Goal: Task Accomplishment & Management: Manage account settings

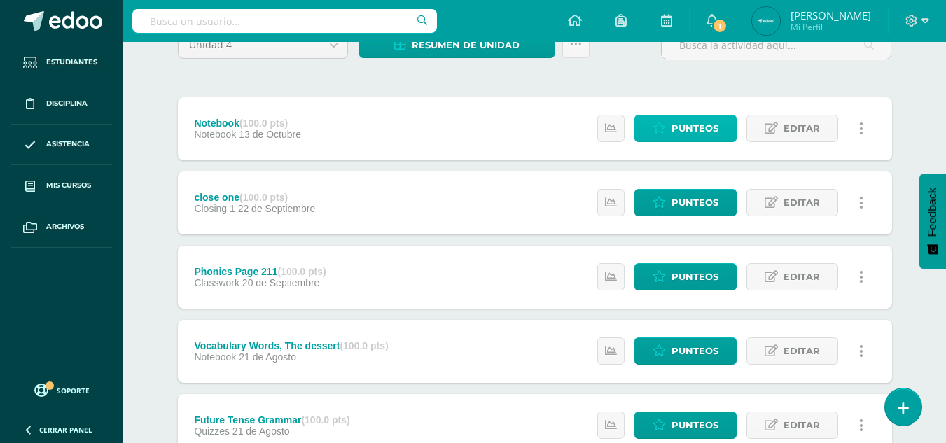
click at [671, 129] on link "Punteos" at bounding box center [685, 128] width 102 height 27
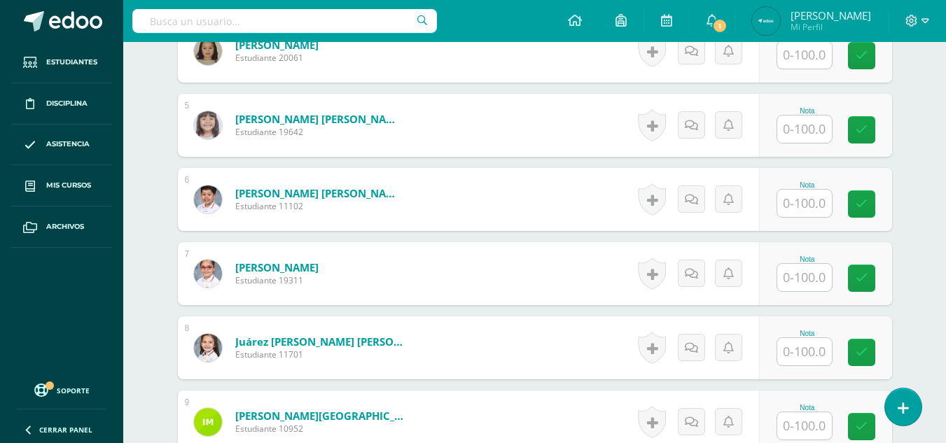
scroll to position [690, 0]
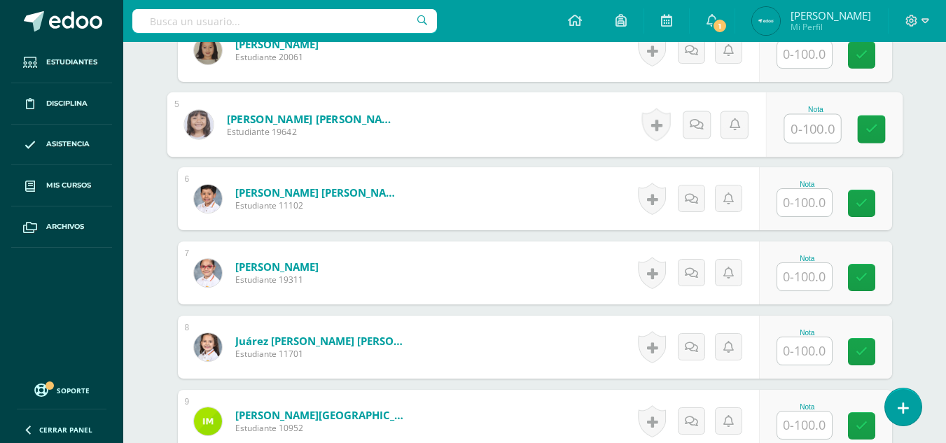
click at [792, 129] on input "text" at bounding box center [812, 129] width 56 height 28
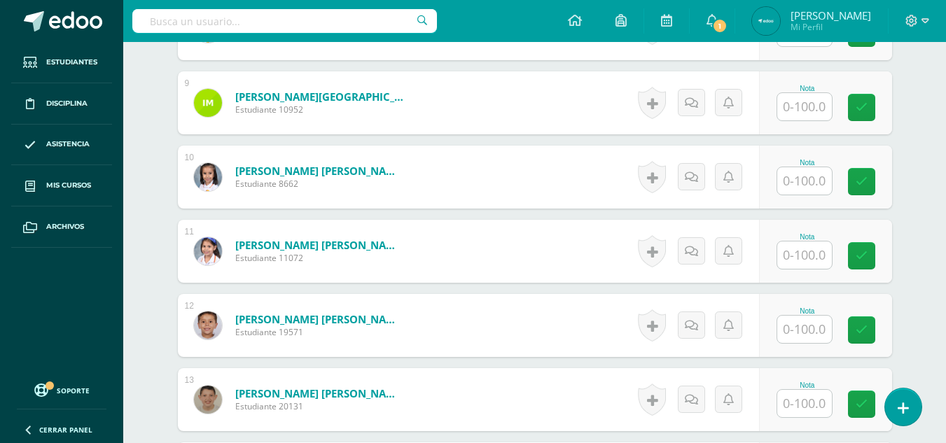
scroll to position [1011, 0]
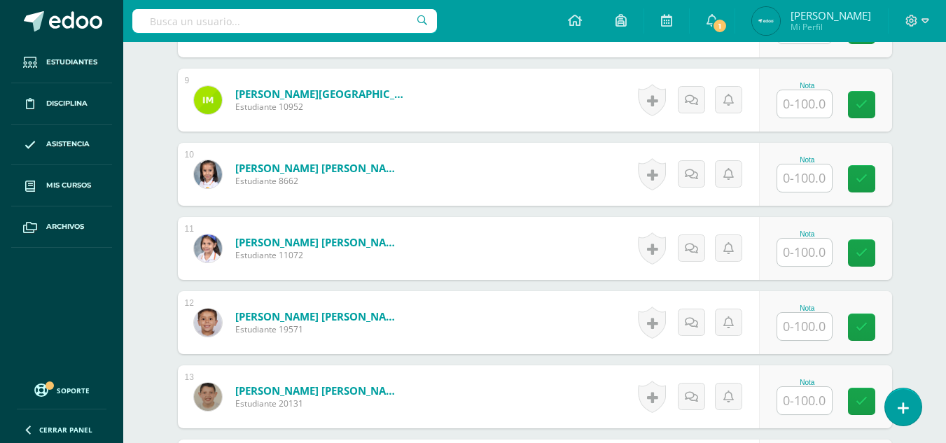
type input "100"
click at [818, 325] on input "text" at bounding box center [812, 327] width 56 height 28
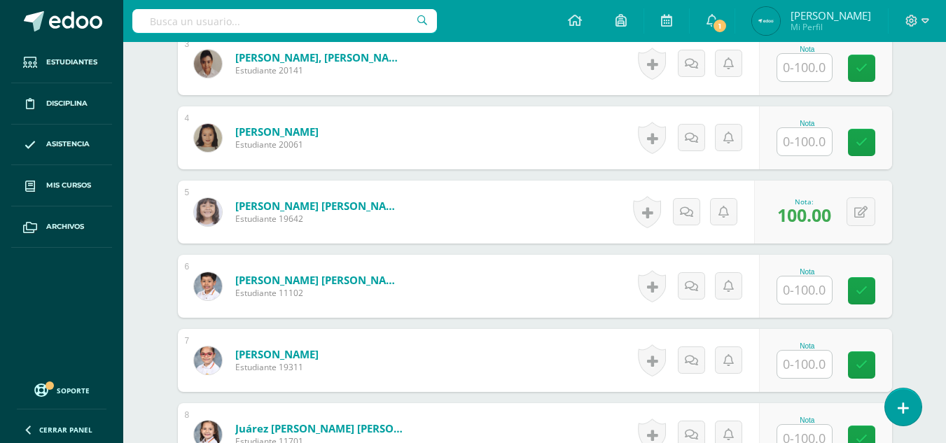
scroll to position [699, 0]
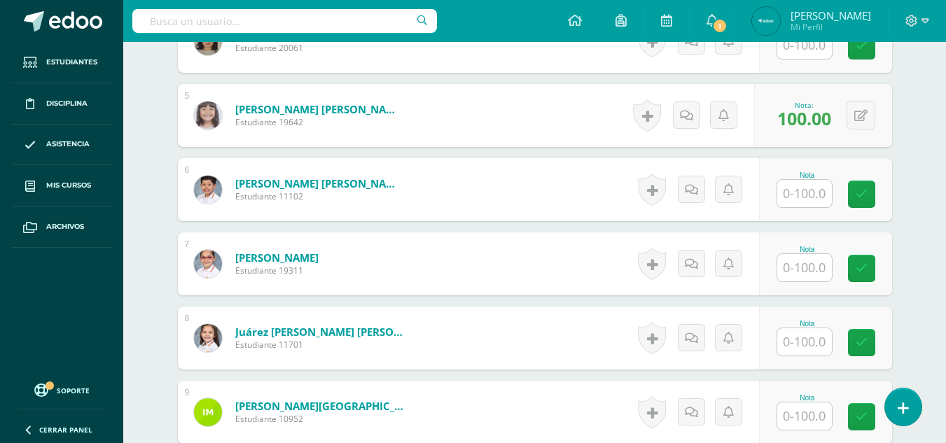
type input "95"
click at [813, 267] on input "text" at bounding box center [812, 268] width 56 height 28
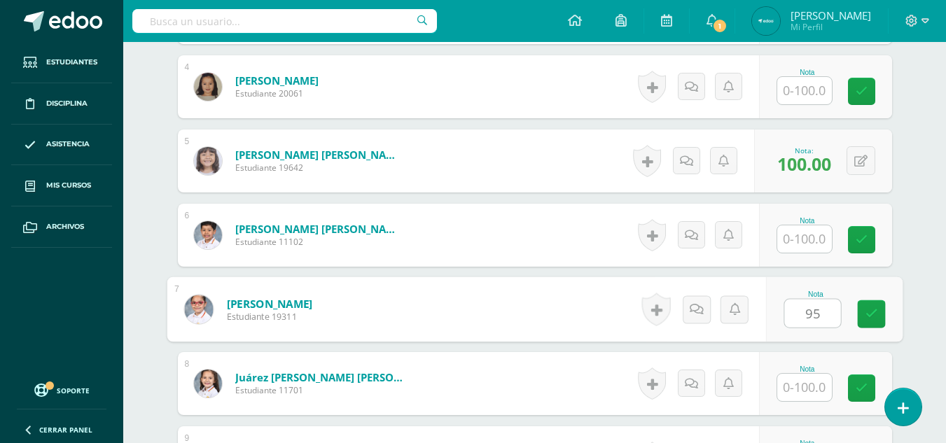
scroll to position [653, 0]
type input "95"
click at [813, 267] on div "Nota" at bounding box center [825, 235] width 133 height 63
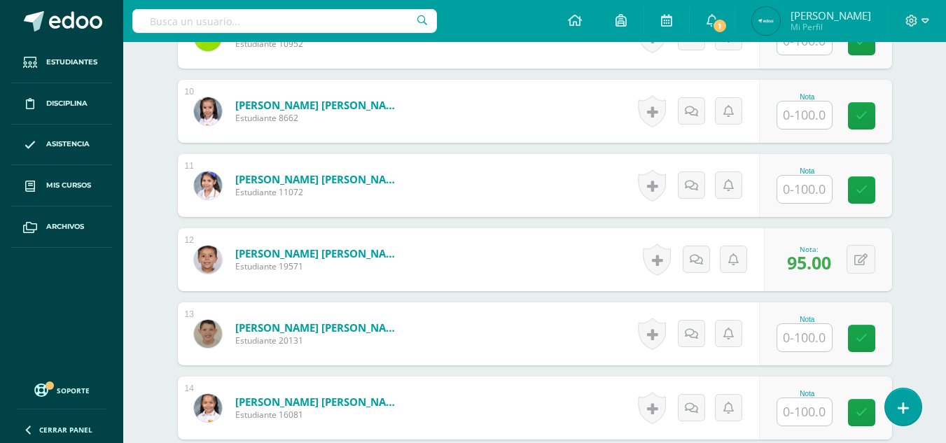
scroll to position [1174, 0]
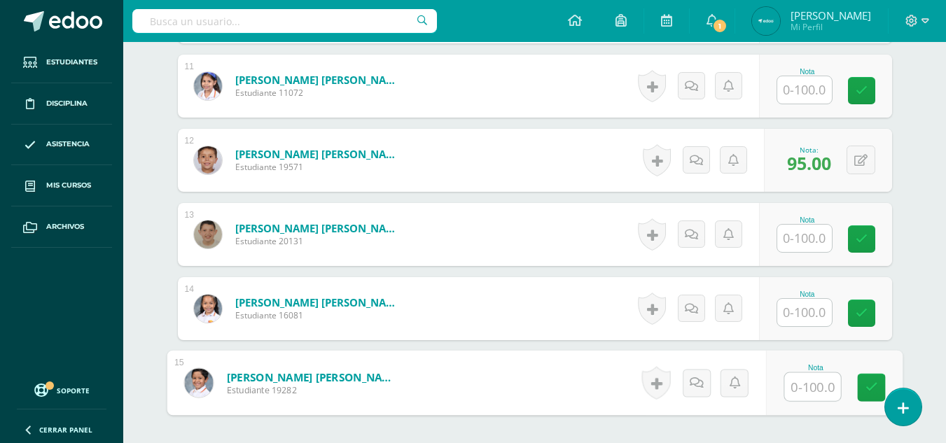
click at [815, 381] on input "text" at bounding box center [812, 387] width 56 height 28
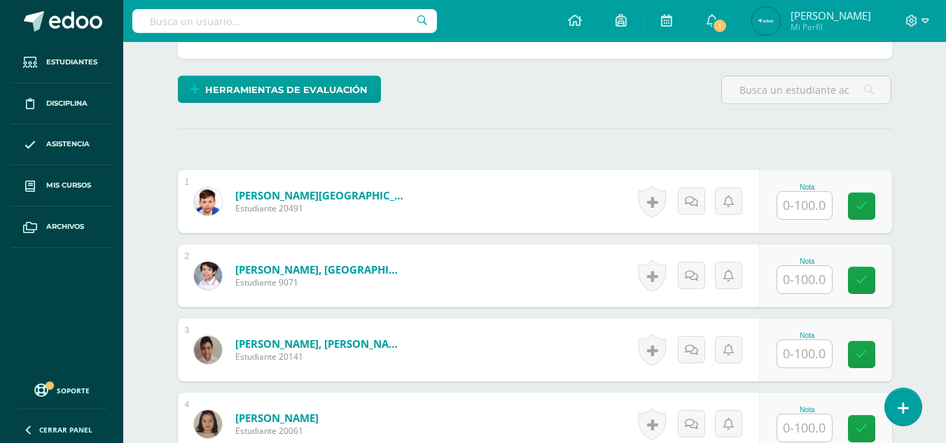
scroll to position [317, 0]
type input "90"
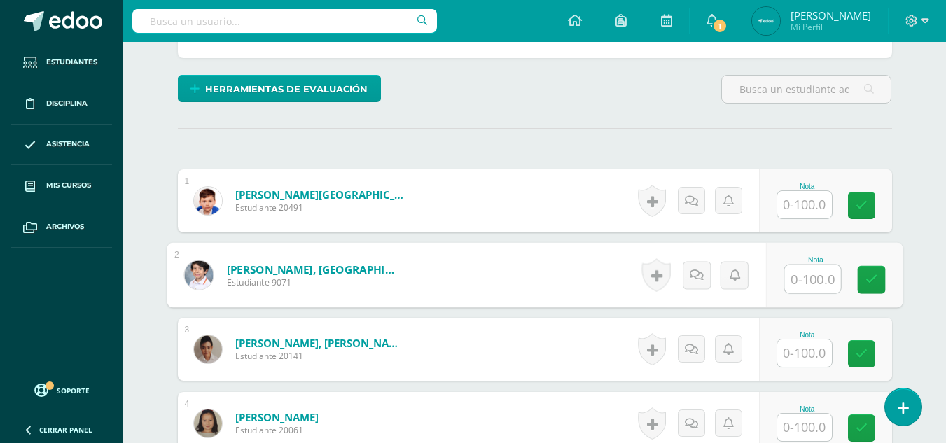
click at [813, 281] on input "text" at bounding box center [812, 279] width 56 height 28
click at [798, 349] on input "text" at bounding box center [804, 352] width 55 height 27
click at [848, 269] on div "0 Logros Logros obtenidos Aún no hay logros agregados Nota: 99.00" at bounding box center [837, 275] width 132 height 65
click at [804, 275] on span "99.00" at bounding box center [809, 278] width 44 height 24
click at [871, 278] on button at bounding box center [869, 274] width 29 height 29
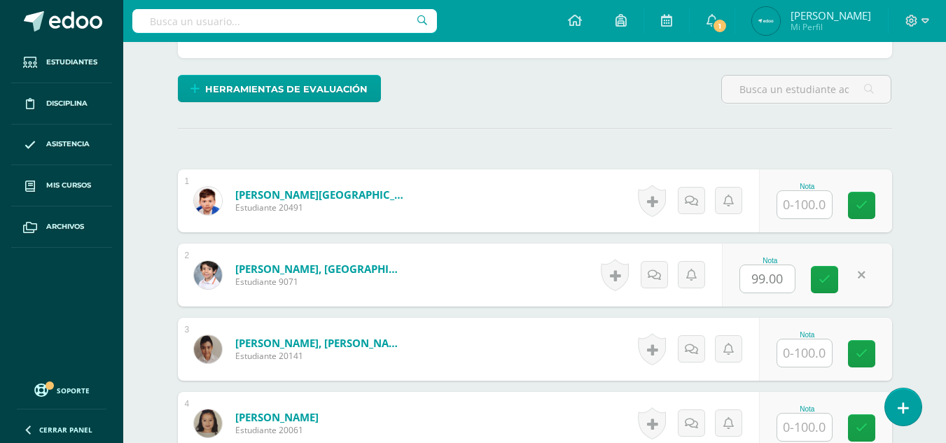
click at [871, 278] on link at bounding box center [861, 274] width 27 height 27
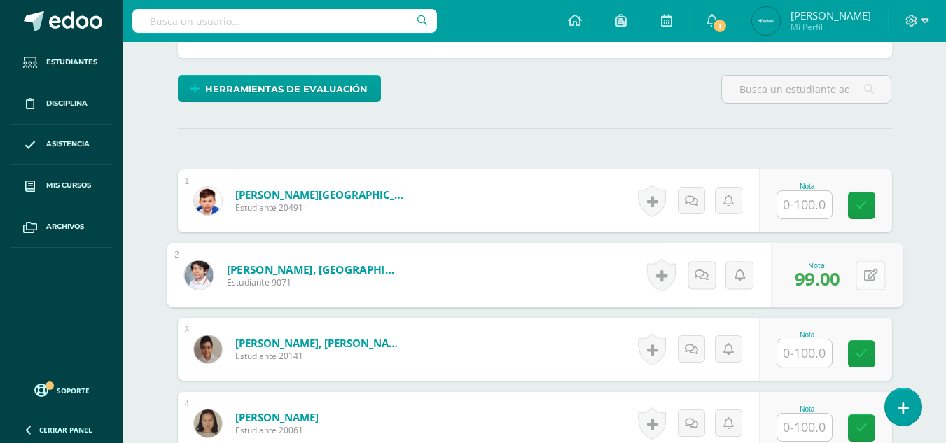
click at [857, 279] on button at bounding box center [869, 274] width 29 height 29
click at [792, 283] on input "99.00" at bounding box center [774, 279] width 56 height 28
click at [767, 279] on input "99.00" at bounding box center [774, 279] width 56 height 28
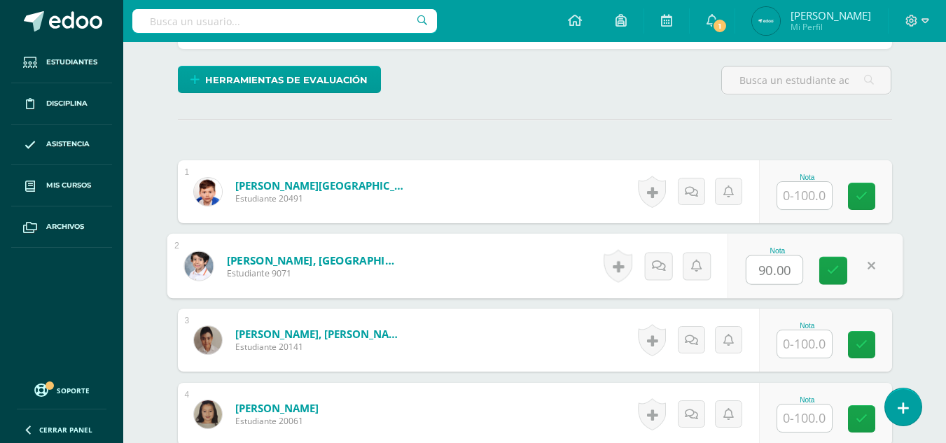
scroll to position [327, 0]
type input "90.00"
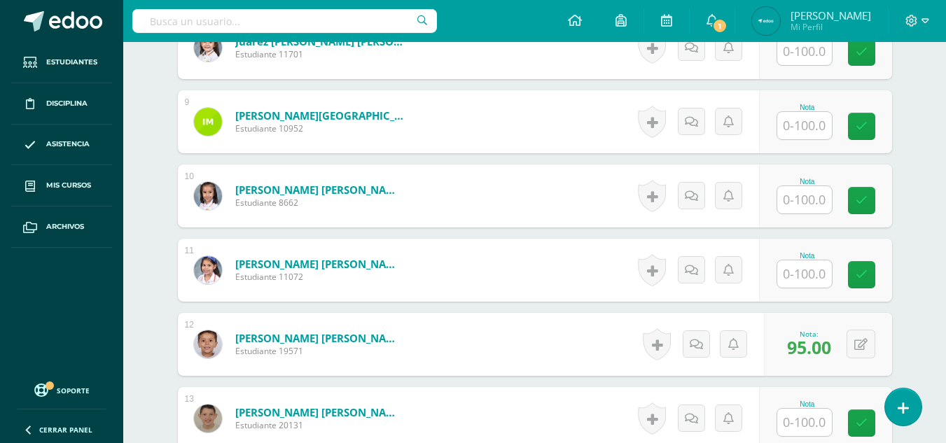
scroll to position [990, 0]
click at [802, 271] on input "text" at bounding box center [804, 273] width 55 height 27
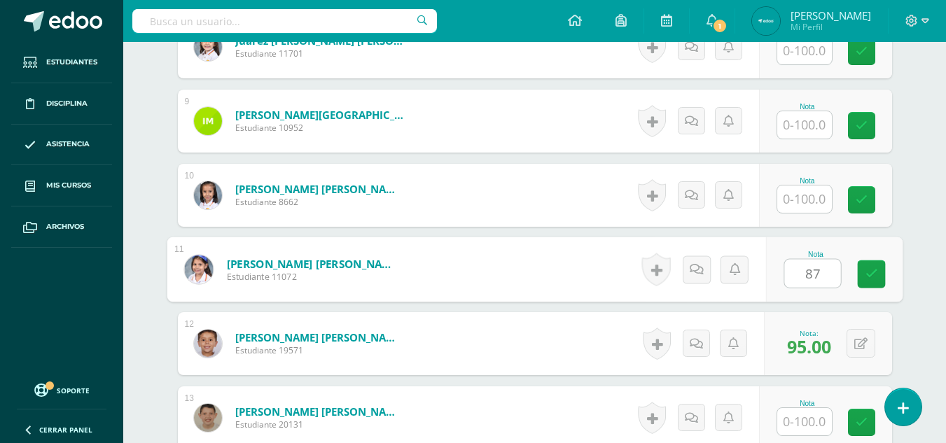
type input "87"
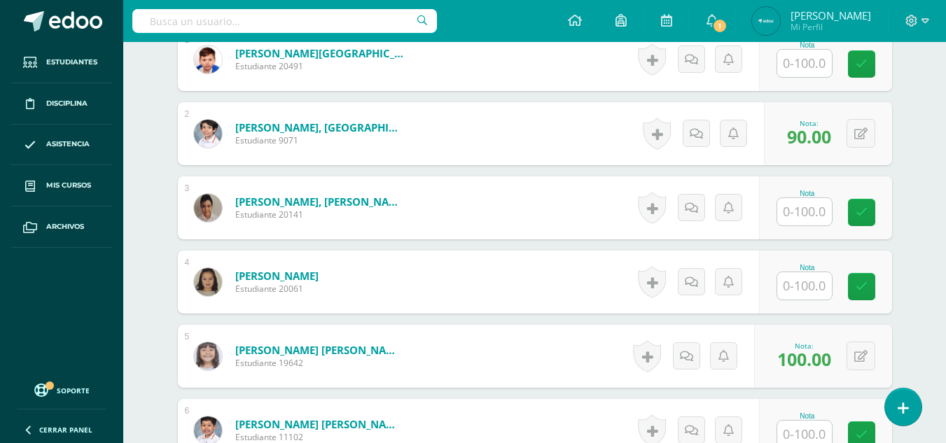
scroll to position [450, 0]
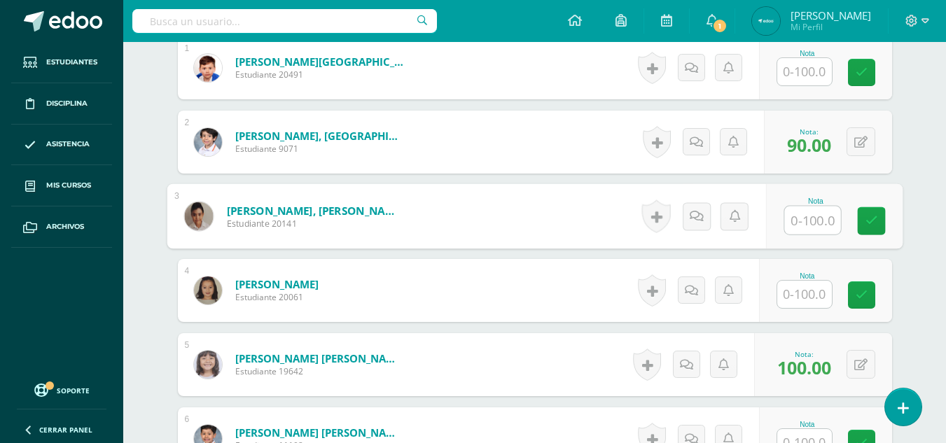
click at [796, 223] on input "text" at bounding box center [812, 220] width 56 height 28
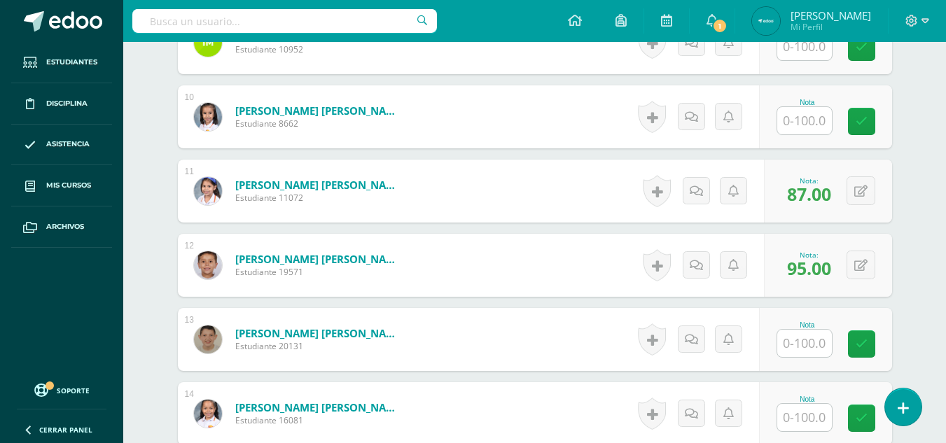
scroll to position [1069, 0]
type input "80"
click at [789, 111] on input "text" at bounding box center [812, 120] width 56 height 28
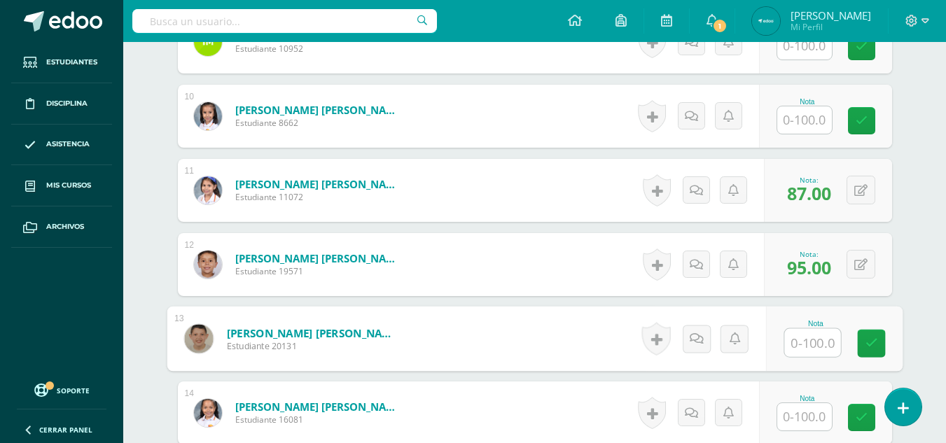
click at [806, 349] on input "text" at bounding box center [812, 343] width 56 height 28
type input "89"
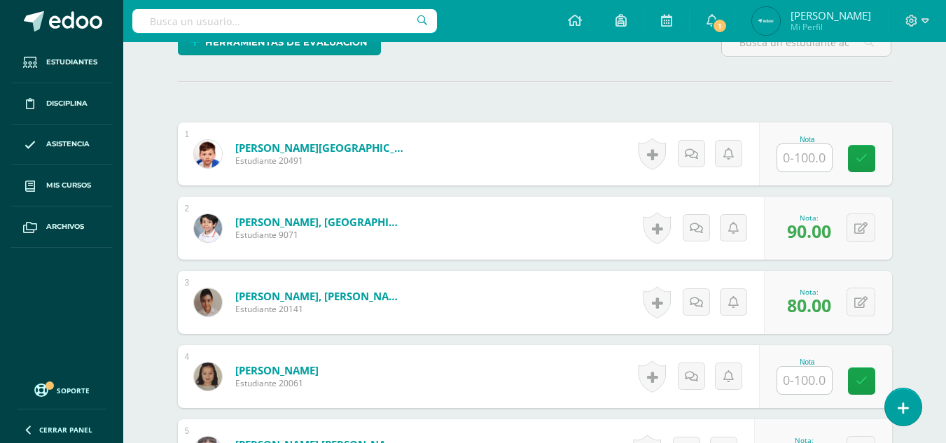
scroll to position [325, 0]
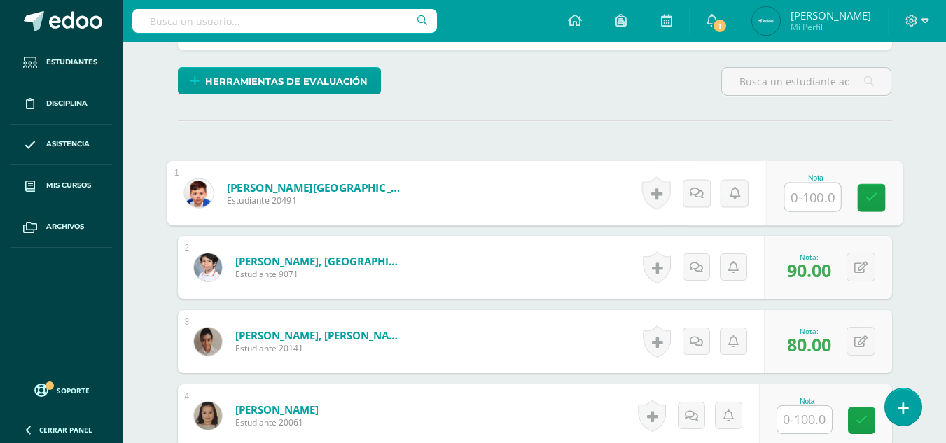
click at [811, 191] on input "text" at bounding box center [812, 197] width 56 height 28
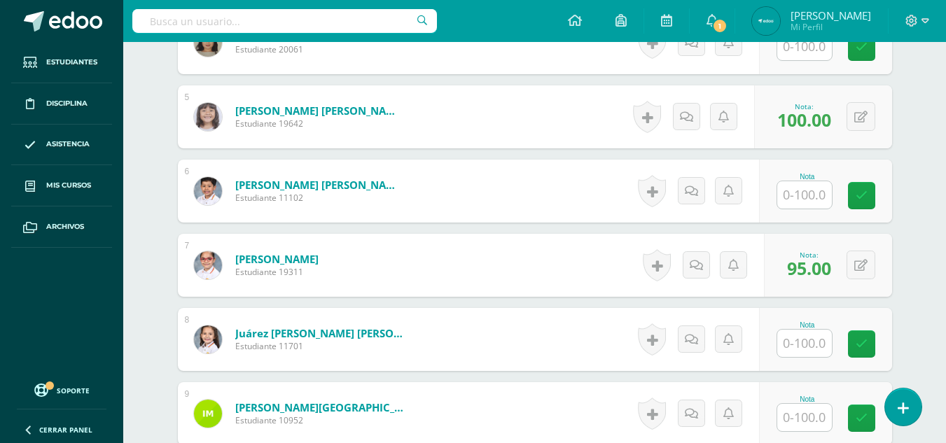
scroll to position [703, 0]
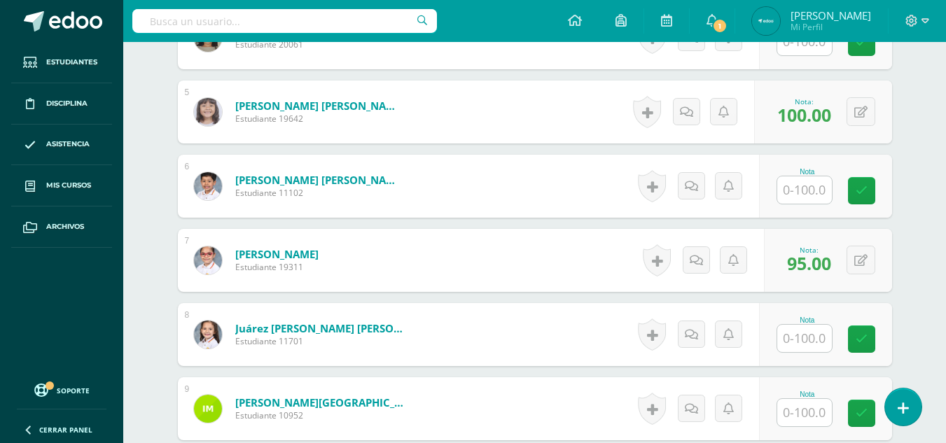
type input "80"
click at [803, 349] on input "text" at bounding box center [812, 339] width 56 height 28
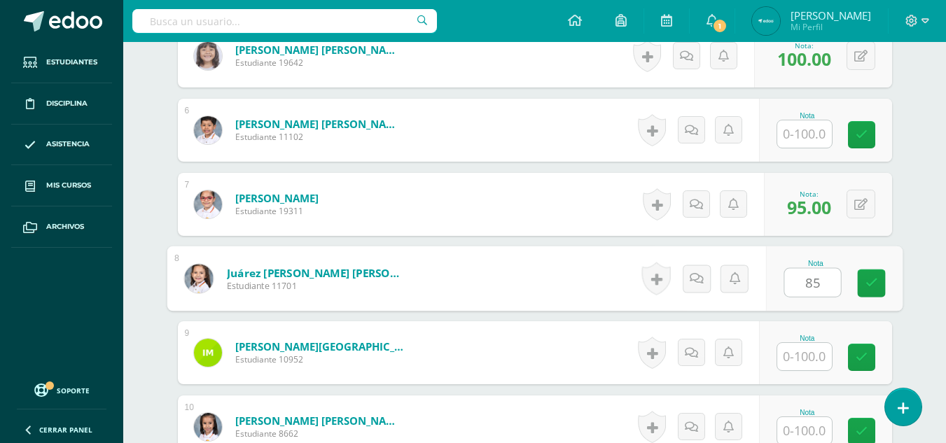
scroll to position [759, 0]
type input "85"
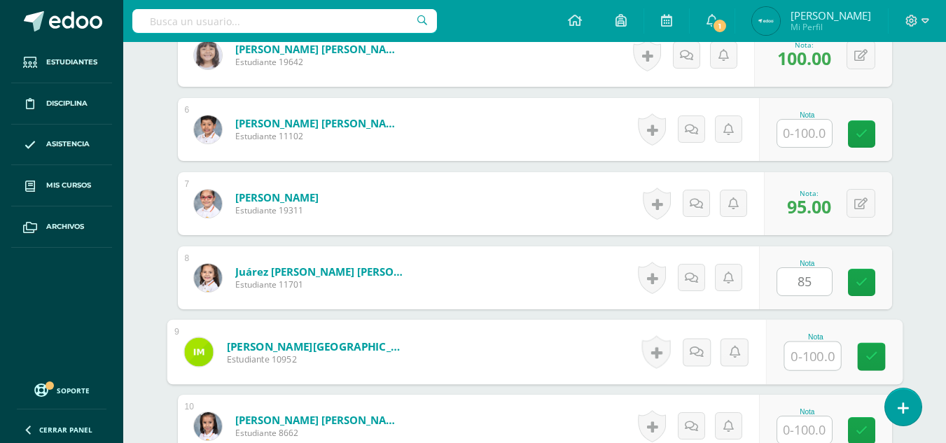
click at [803, 353] on input "text" at bounding box center [812, 356] width 56 height 28
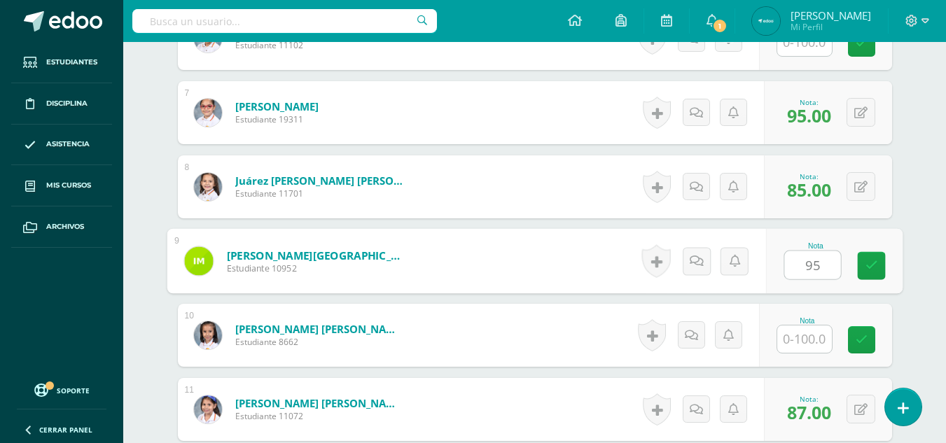
scroll to position [851, 0]
type input "95"
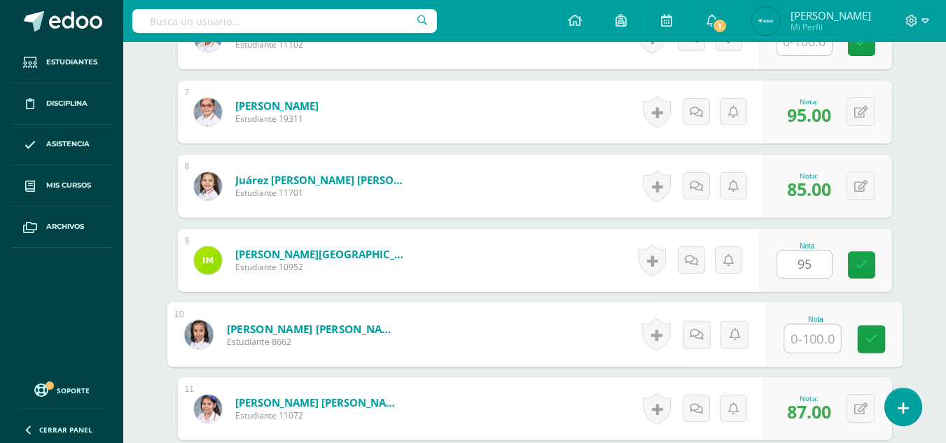
click at [803, 330] on input "text" at bounding box center [812, 339] width 56 height 28
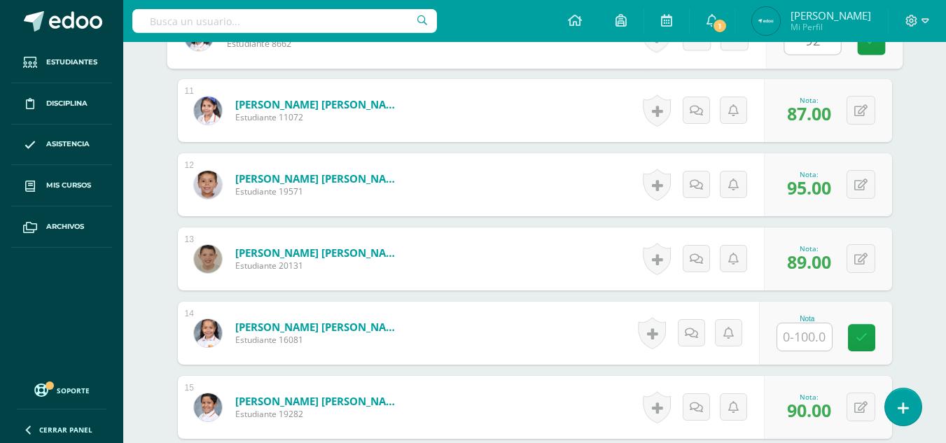
scroll to position [1156, 0]
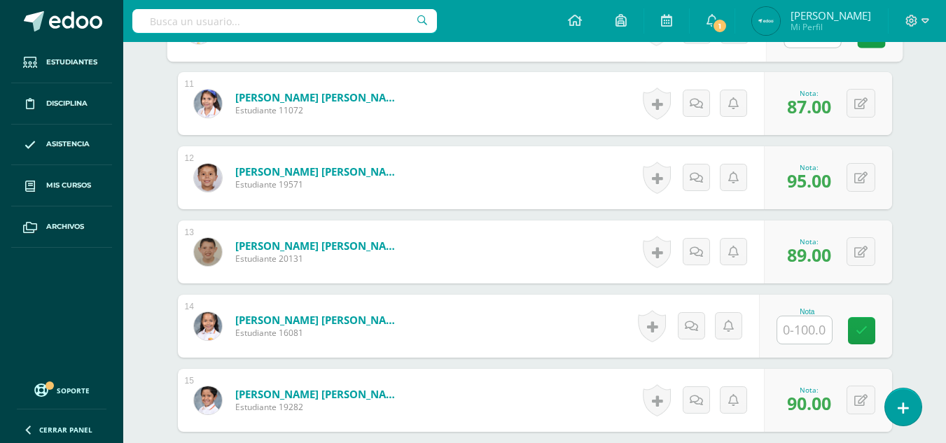
type input "92"
click at [803, 330] on input "text" at bounding box center [804, 329] width 55 height 27
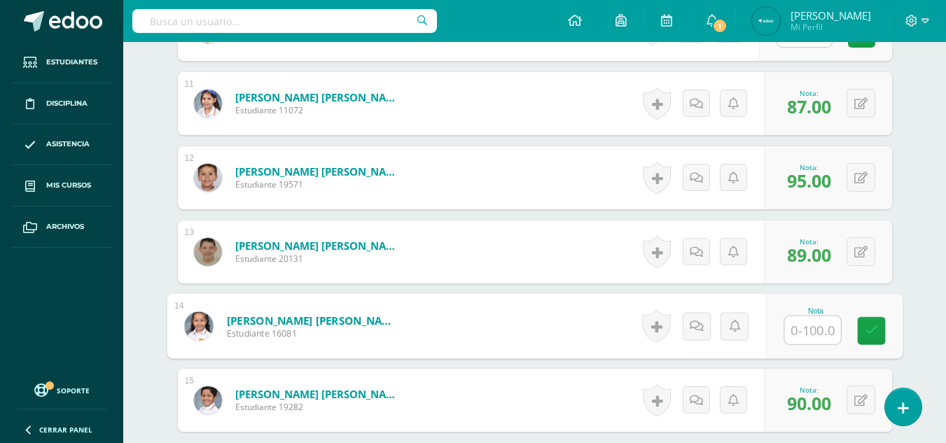
click at [803, 330] on input "text" at bounding box center [812, 330] width 56 height 28
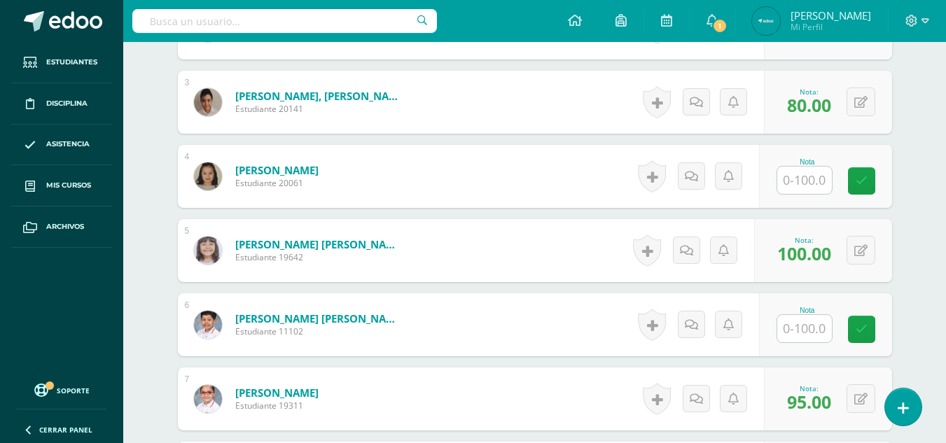
scroll to position [563, 0]
type input "85"
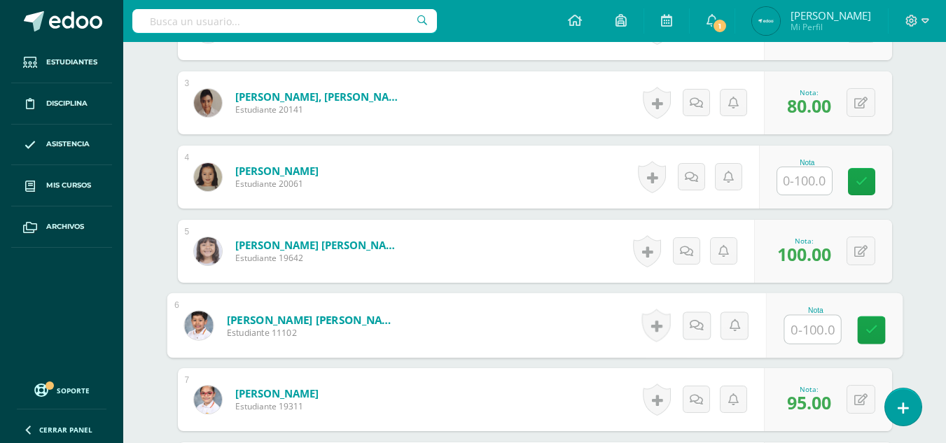
click at [803, 330] on input "text" at bounding box center [812, 330] width 56 height 28
type input "9"
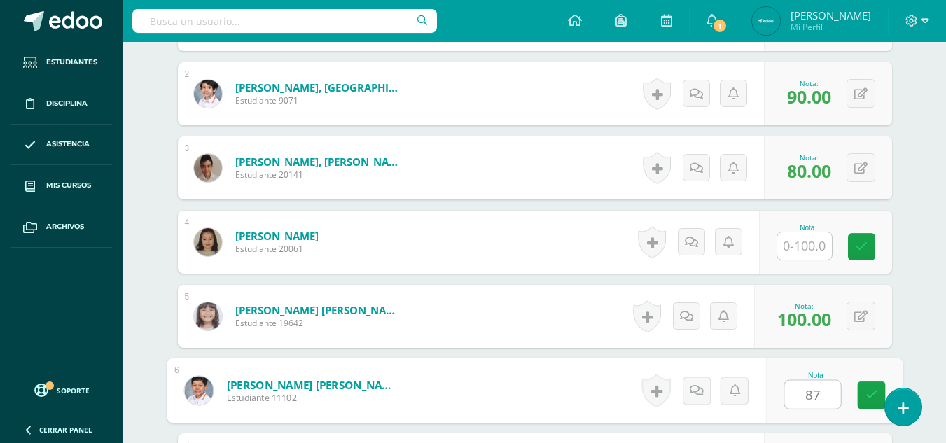
scroll to position [497, 0]
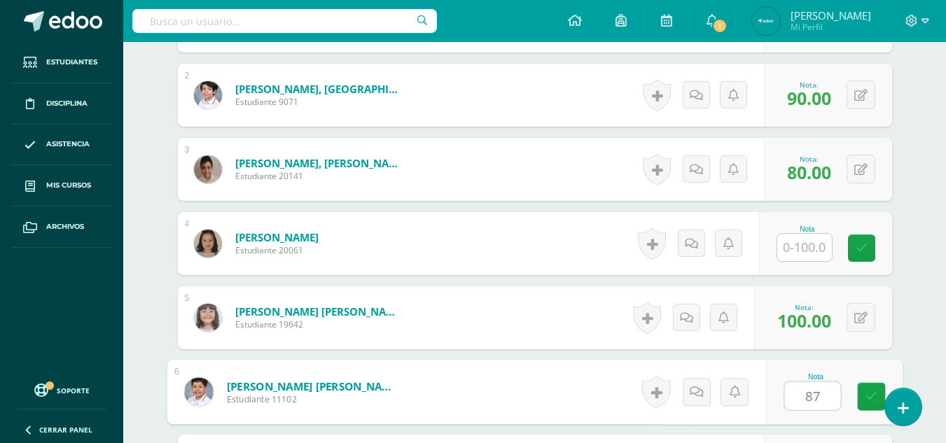
type input "87"
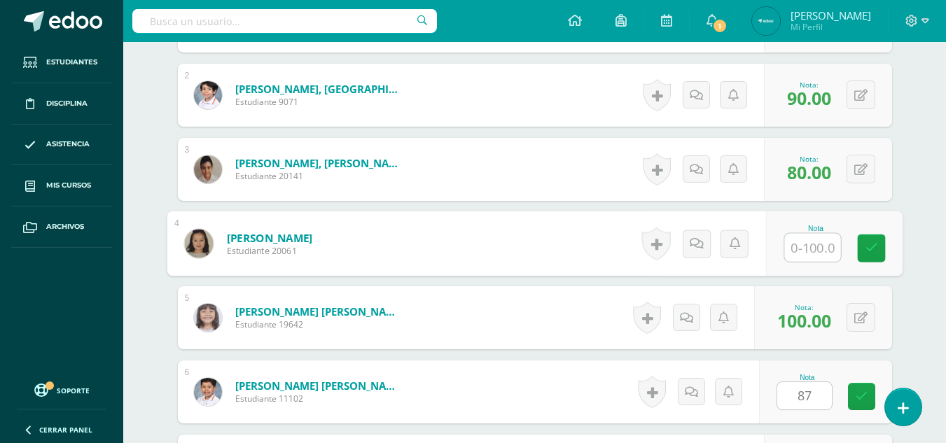
click at [796, 247] on input "text" at bounding box center [812, 248] width 56 height 28
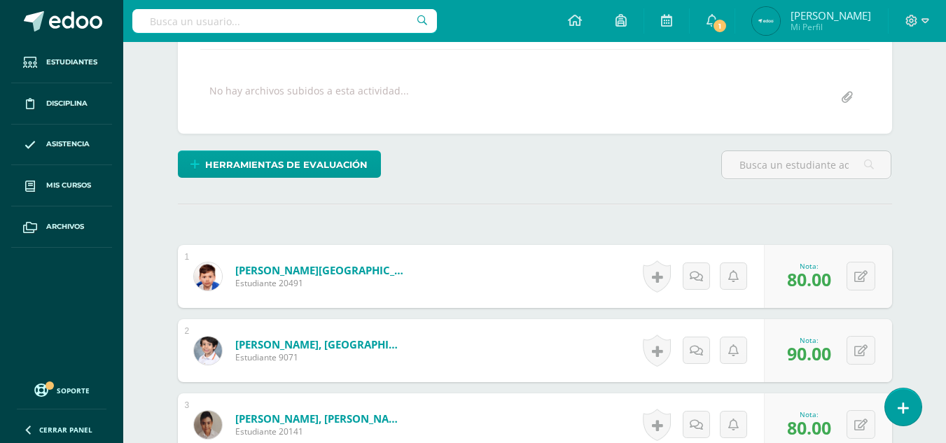
scroll to position [244, 0]
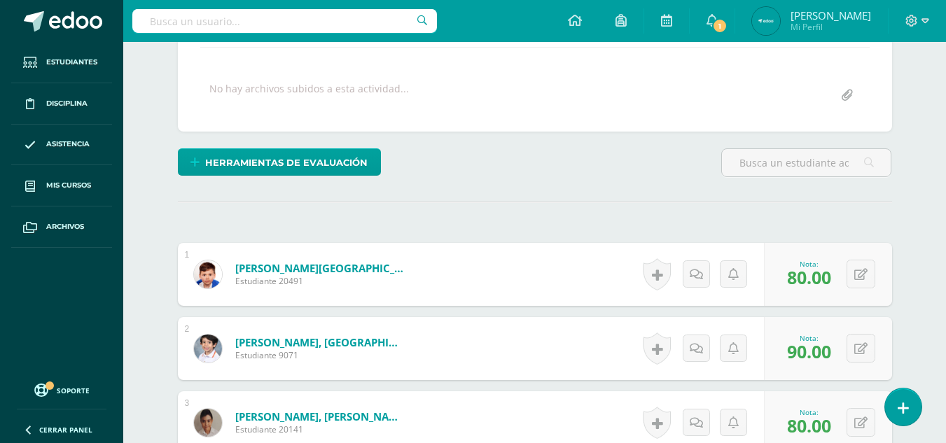
type input "85"
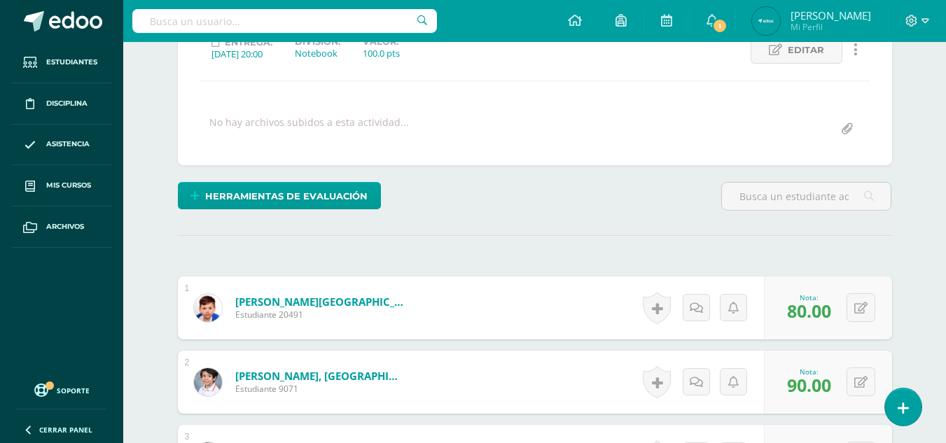
scroll to position [0, 0]
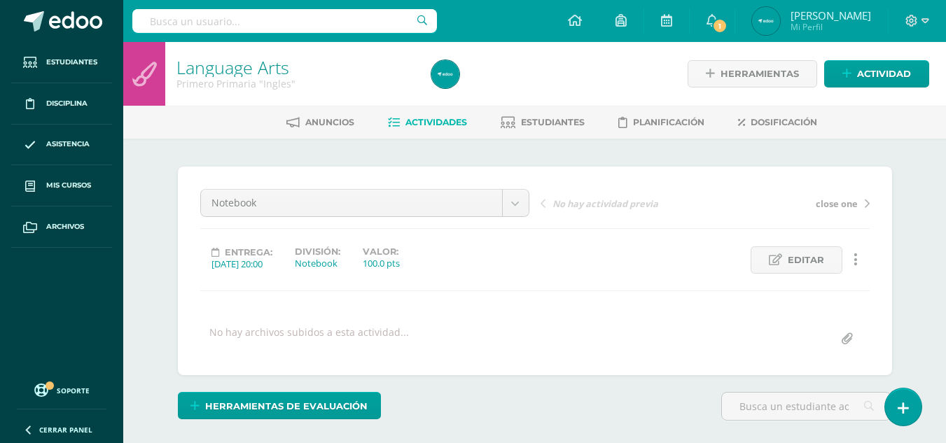
click at [421, 118] on span "Actividades" at bounding box center [436, 122] width 62 height 10
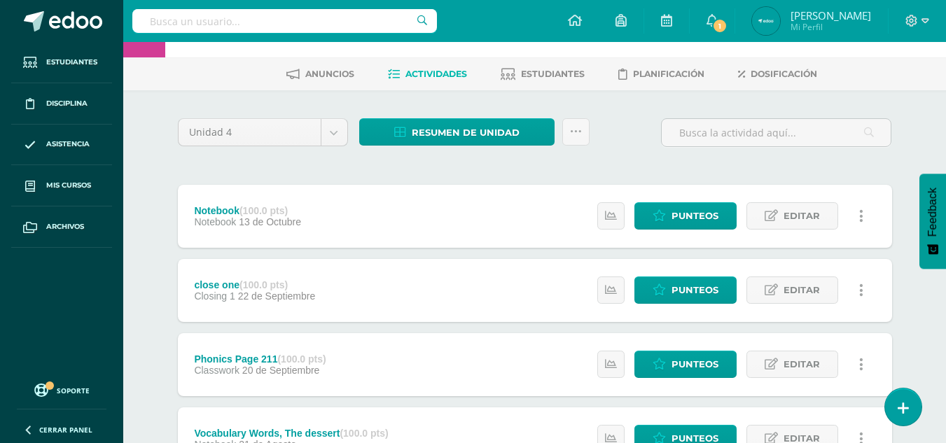
scroll to position [49, 0]
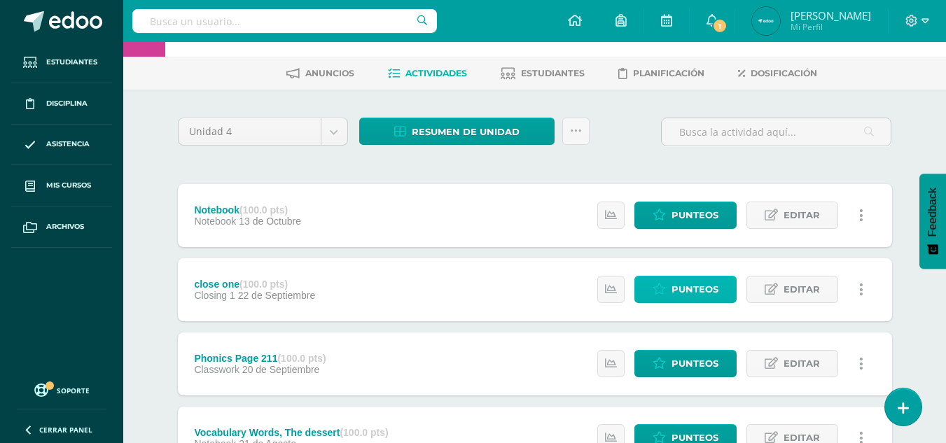
click at [680, 283] on span "Punteos" at bounding box center [694, 289] width 47 height 26
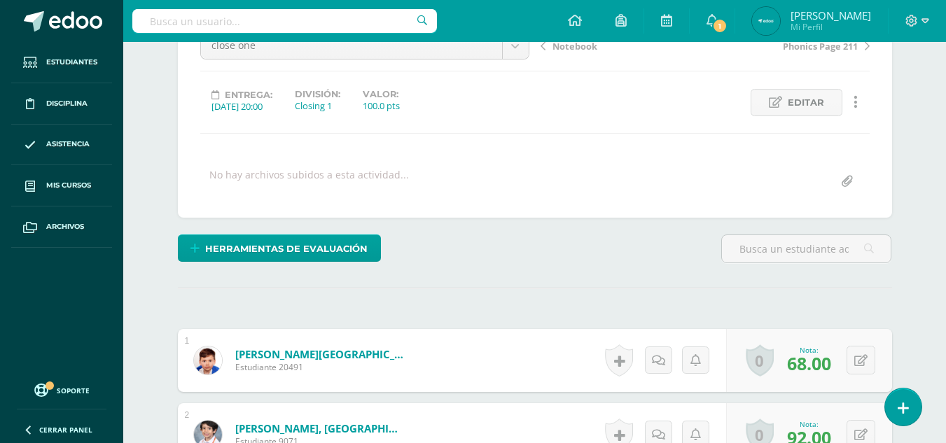
scroll to position [108, 0]
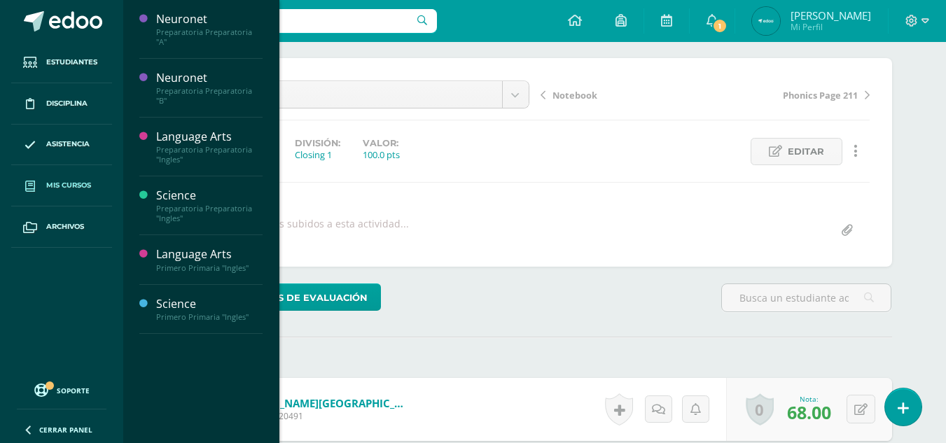
click at [76, 179] on link "Mis cursos" at bounding box center [61, 185] width 101 height 41
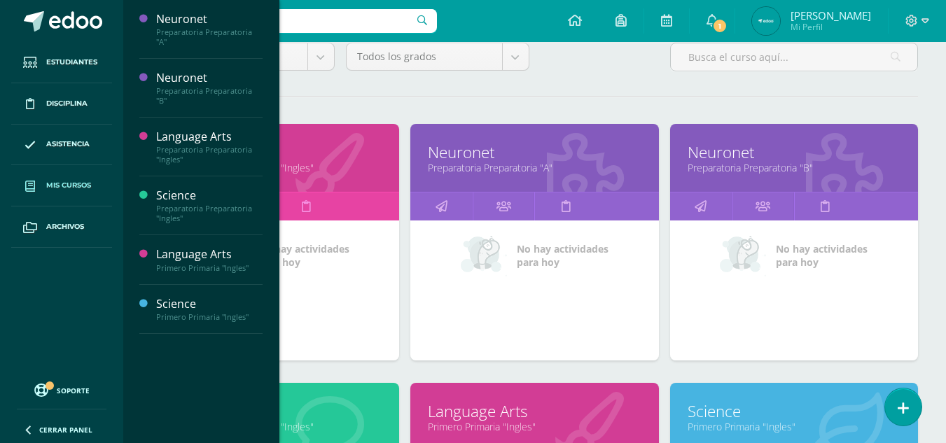
scroll to position [137, 0]
click at [340, 148] on link "Language Arts" at bounding box center [275, 152] width 213 height 22
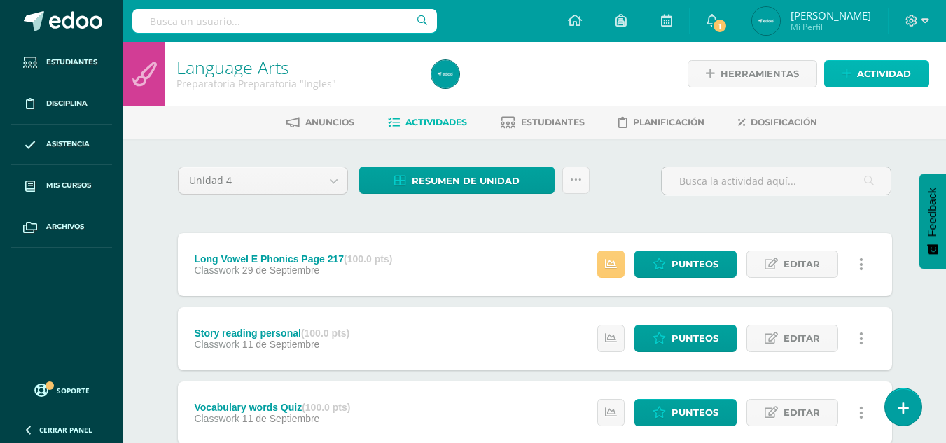
click at [847, 75] on icon at bounding box center [846, 74] width 9 height 12
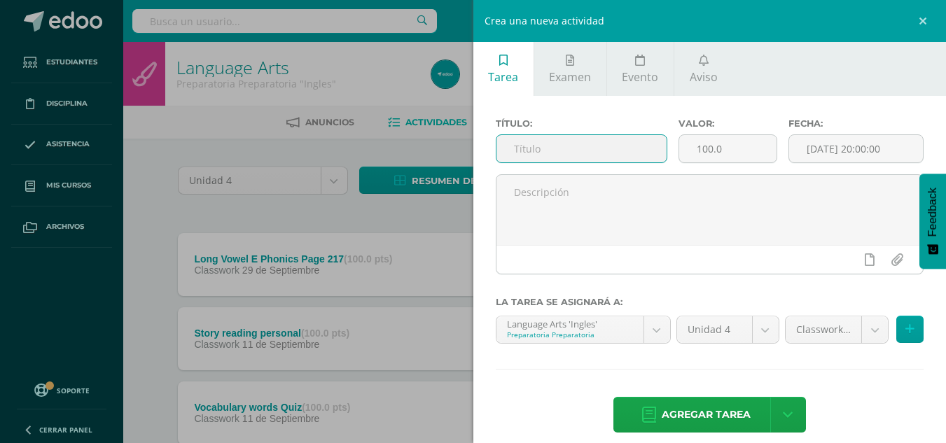
click at [531, 153] on input "text" at bounding box center [581, 148] width 170 height 27
type input "c"
type input "Closing one"
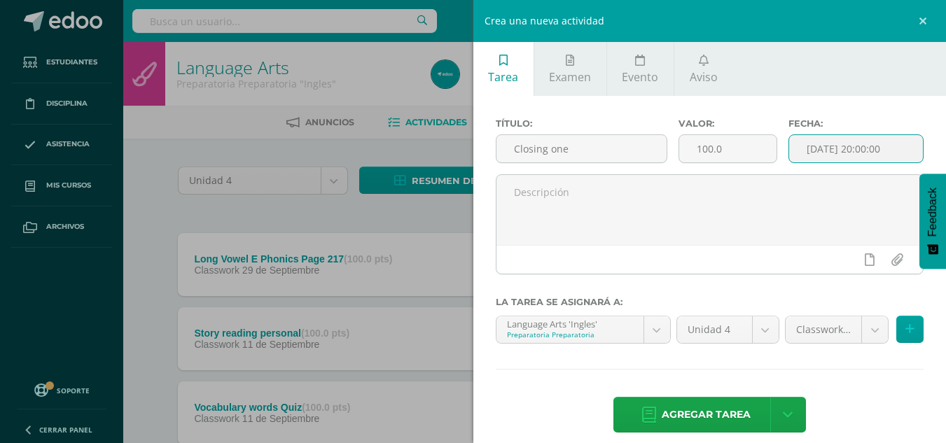
click at [837, 153] on input "[DATE] 20:00:00" at bounding box center [856, 148] width 134 height 27
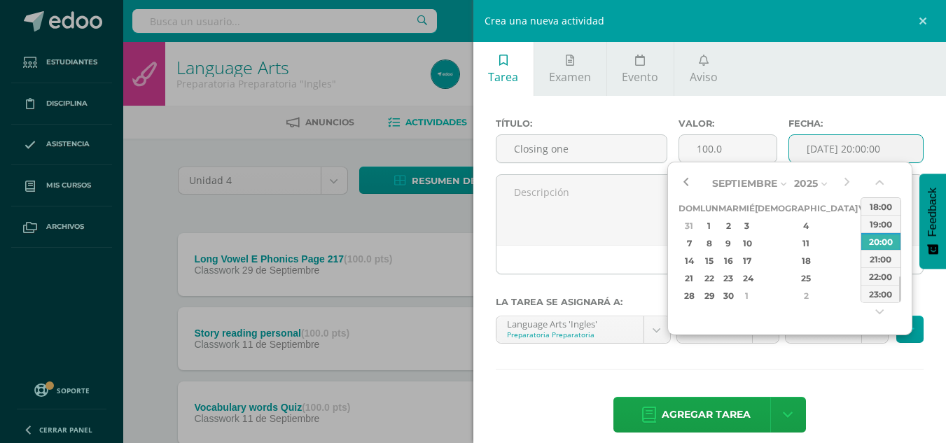
click at [689, 188] on button "button" at bounding box center [685, 183] width 14 height 21
click at [794, 240] on div "11" at bounding box center [806, 243] width 83 height 16
type input "[DATE] 20:00"
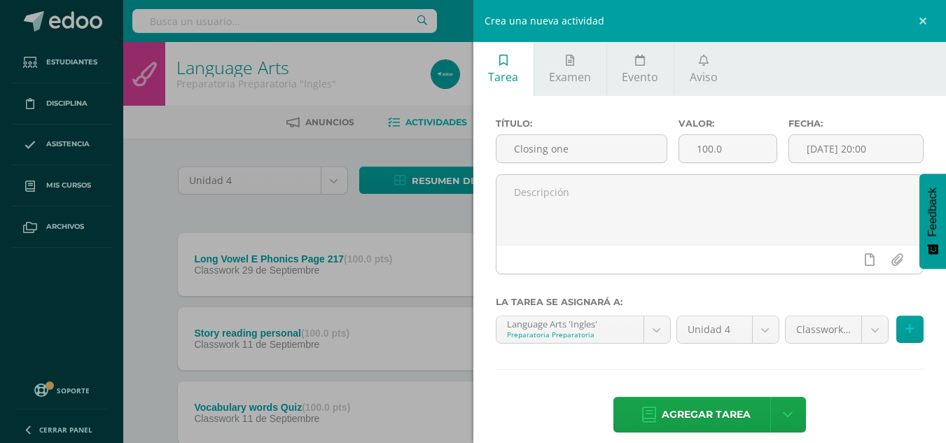
click at [868, 385] on div "Título: Closing one Valor: 100.0 Fecha: 2025-09-11 20:00 La tarea se asignará a…" at bounding box center [709, 277] width 473 height 362
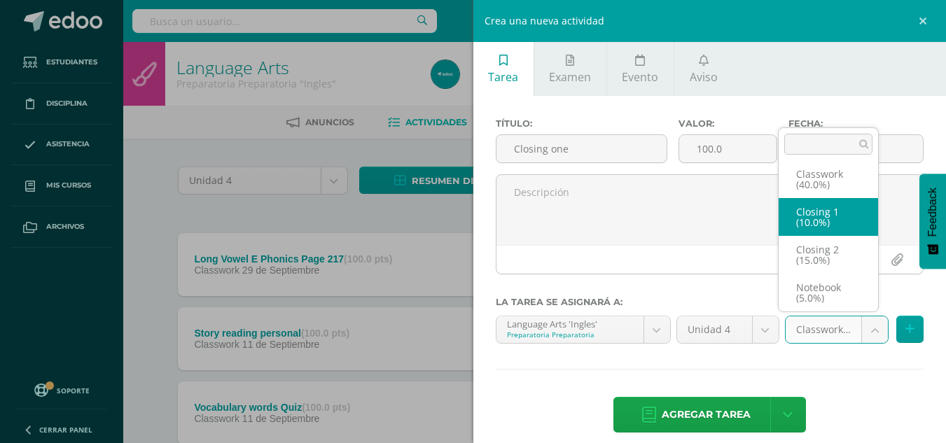
select select "233805"
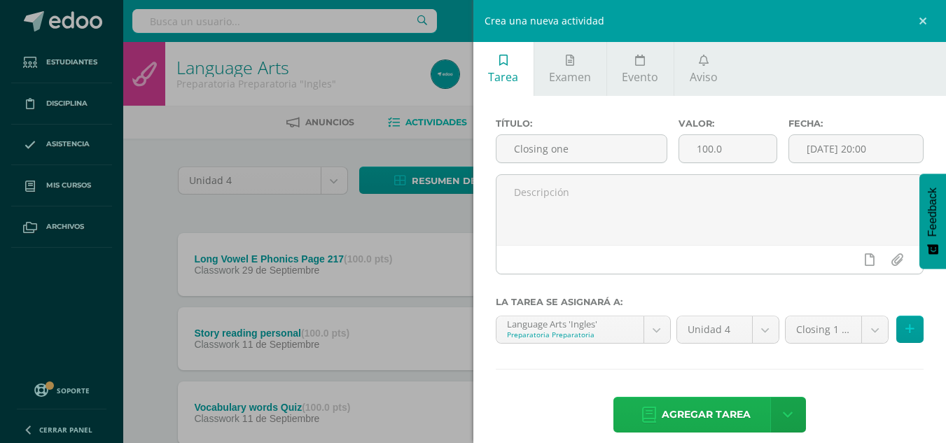
click at [684, 418] on span "Agregar tarea" at bounding box center [705, 415] width 89 height 34
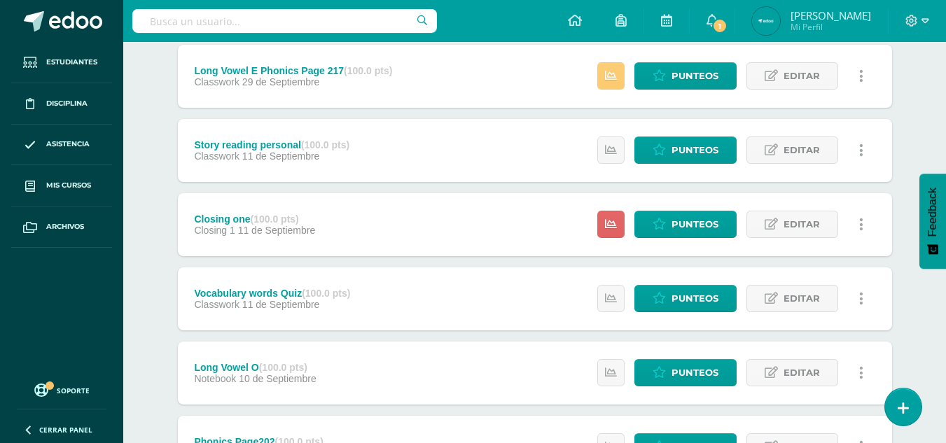
scroll to position [188, 0]
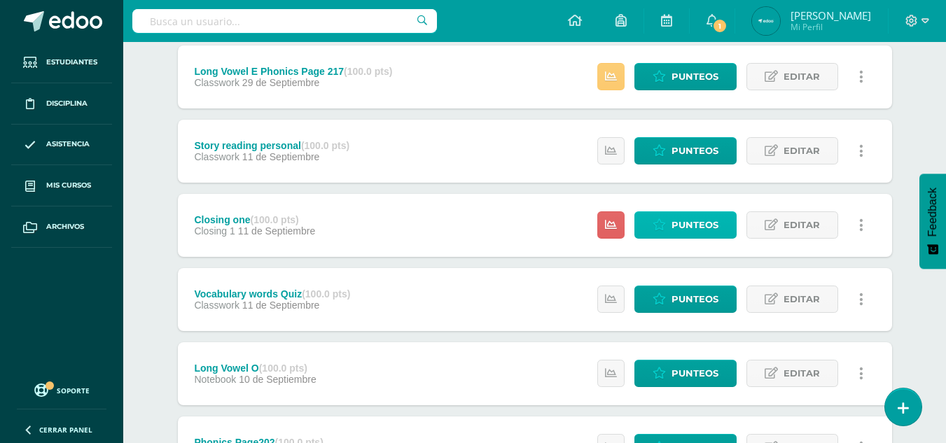
click at [666, 223] on icon at bounding box center [658, 225] width 13 height 12
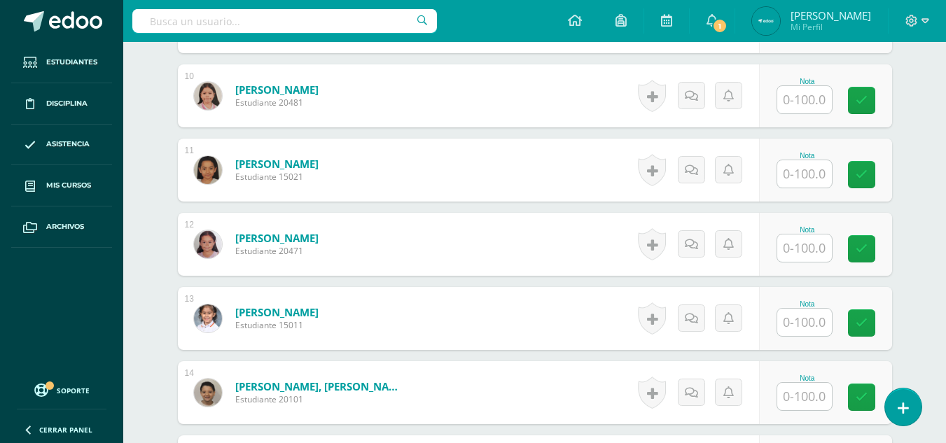
scroll to position [1089, 0]
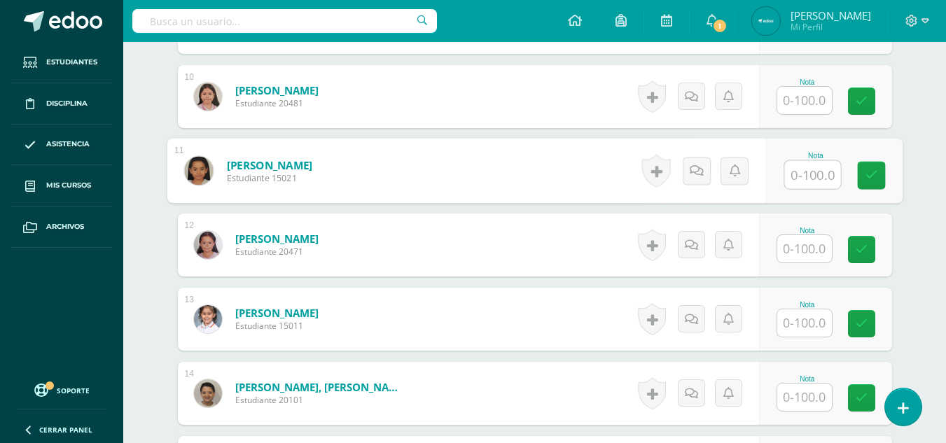
click at [805, 179] on input "text" at bounding box center [812, 175] width 56 height 28
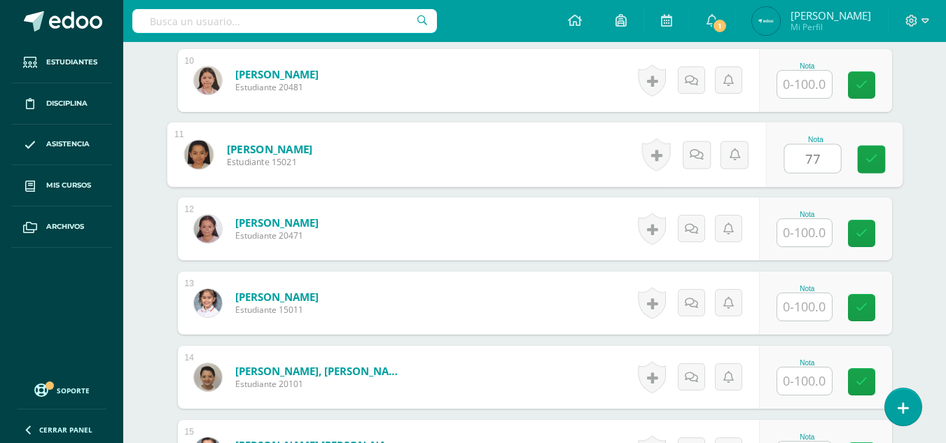
scroll to position [1106, 0]
type input "77"
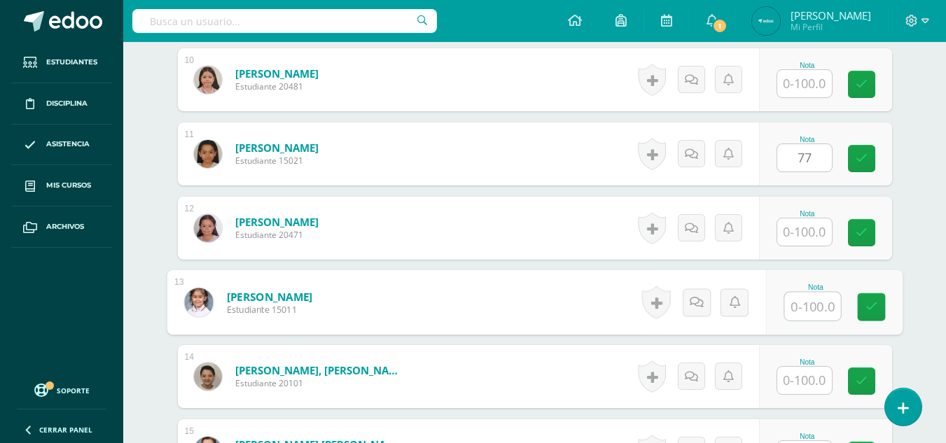
click at [800, 316] on input "text" at bounding box center [812, 307] width 56 height 28
type input "94"
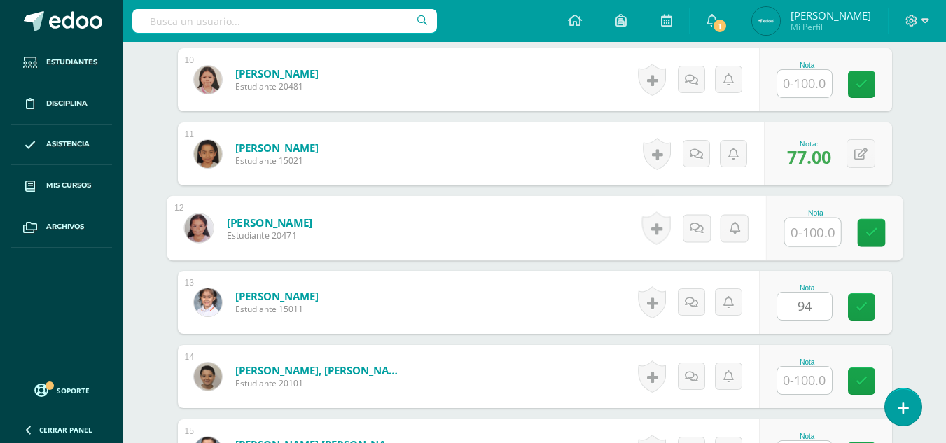
click at [808, 224] on input "text" at bounding box center [812, 232] width 56 height 28
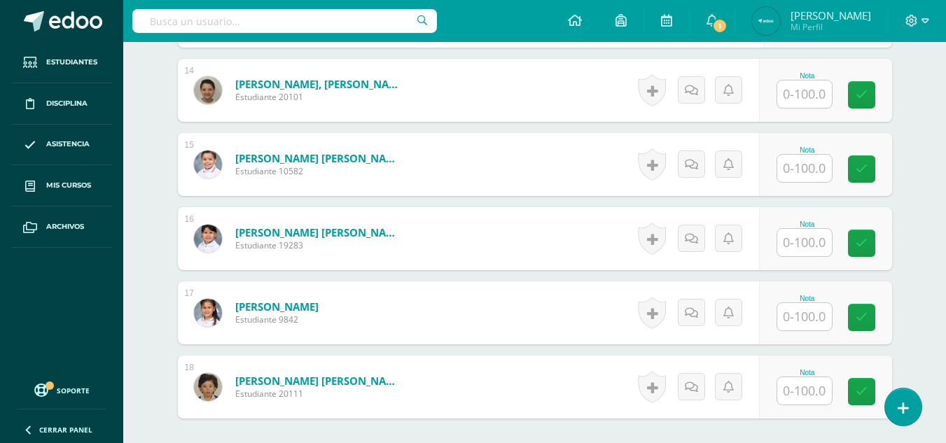
scroll to position [1393, 0]
type input "69"
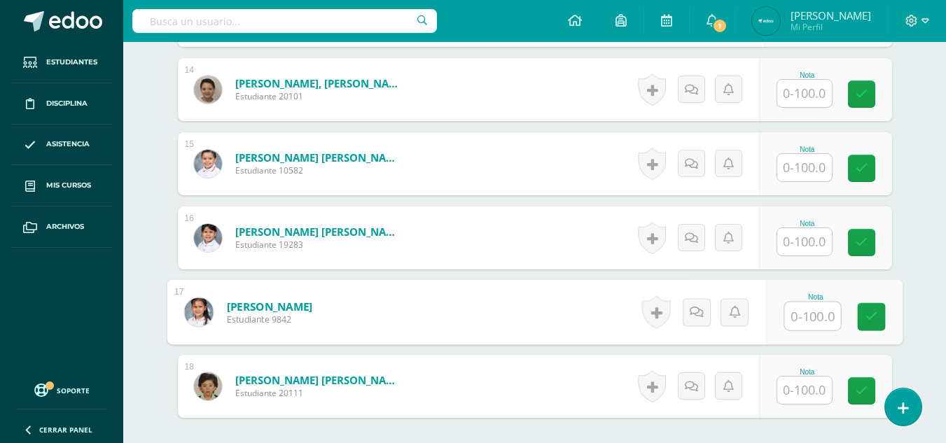
click at [805, 328] on input "text" at bounding box center [812, 316] width 56 height 28
type input "70"
click at [809, 168] on input "text" at bounding box center [804, 167] width 55 height 27
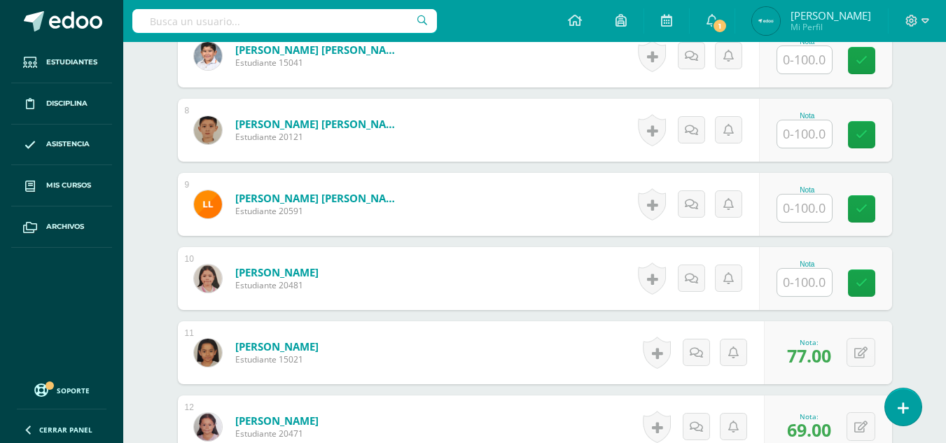
scroll to position [891, 0]
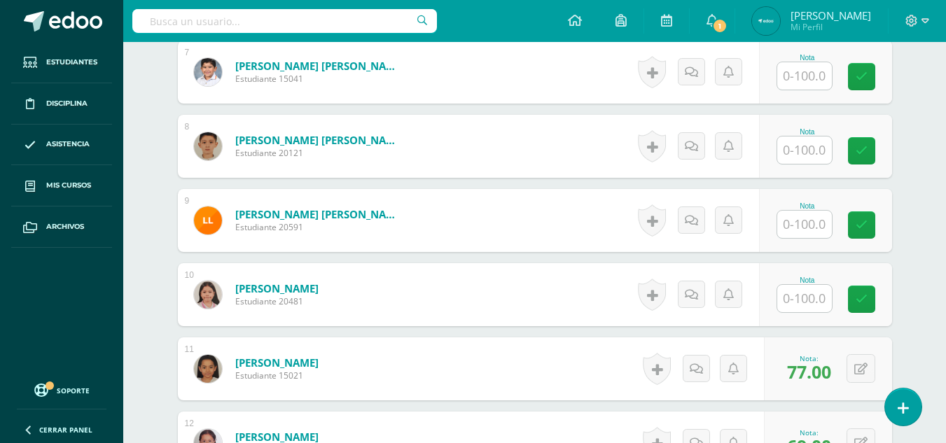
type input "79"
click at [820, 148] on input "text" at bounding box center [812, 150] width 56 height 28
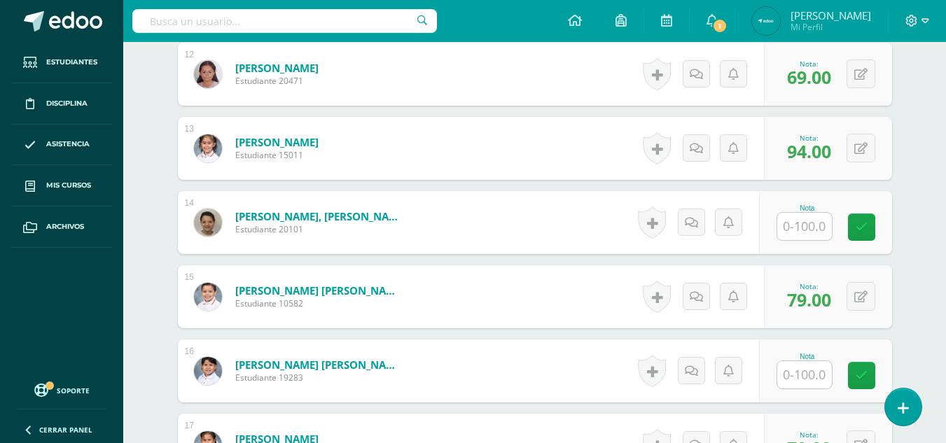
scroll to position [1261, 0]
type input "81"
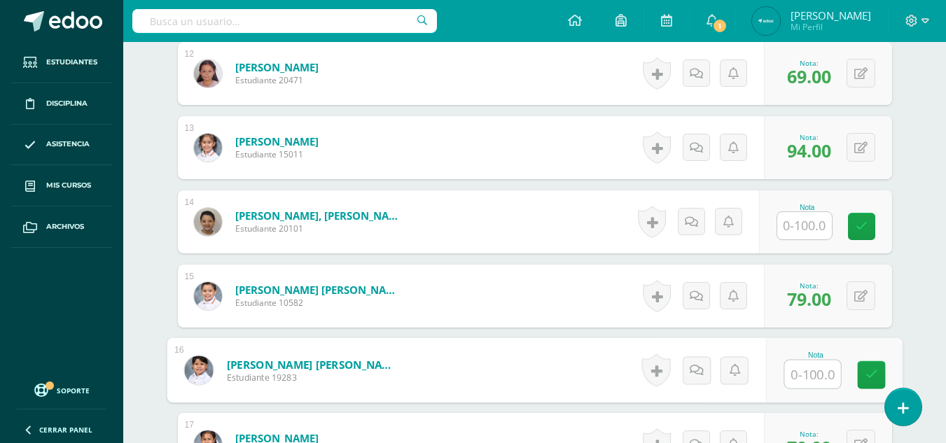
click at [803, 384] on input "text" at bounding box center [812, 374] width 56 height 28
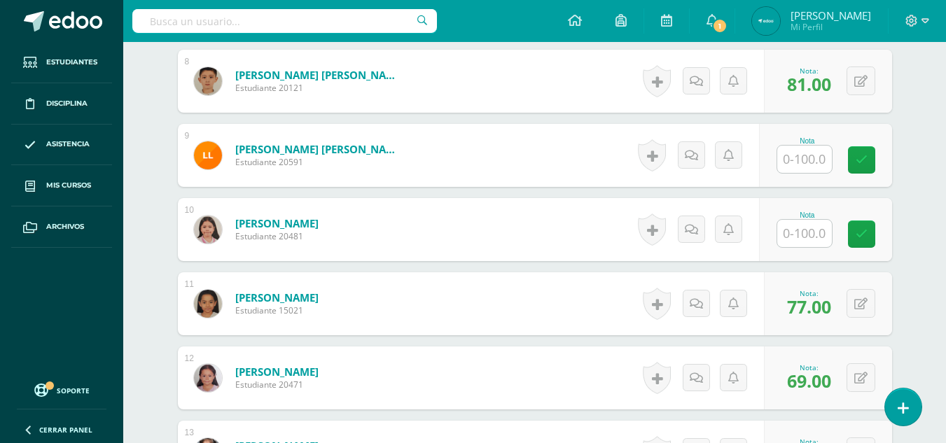
scroll to position [955, 0]
type input "81"
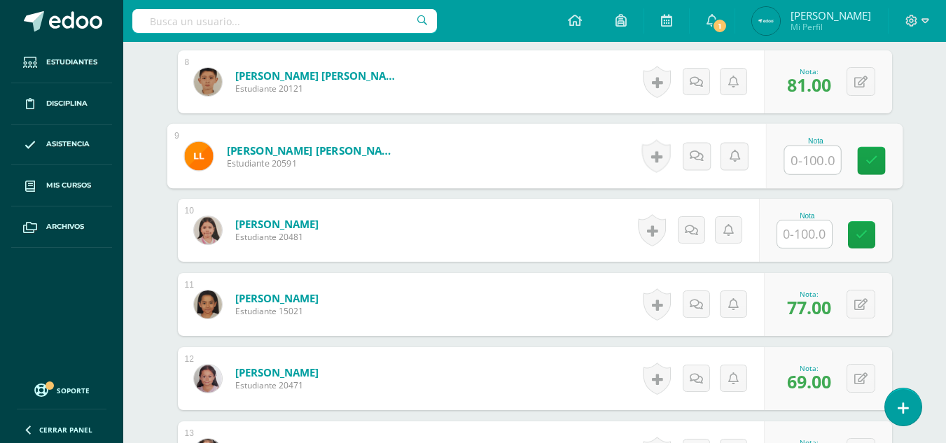
click at [810, 155] on input "text" at bounding box center [812, 160] width 56 height 28
type input "89"
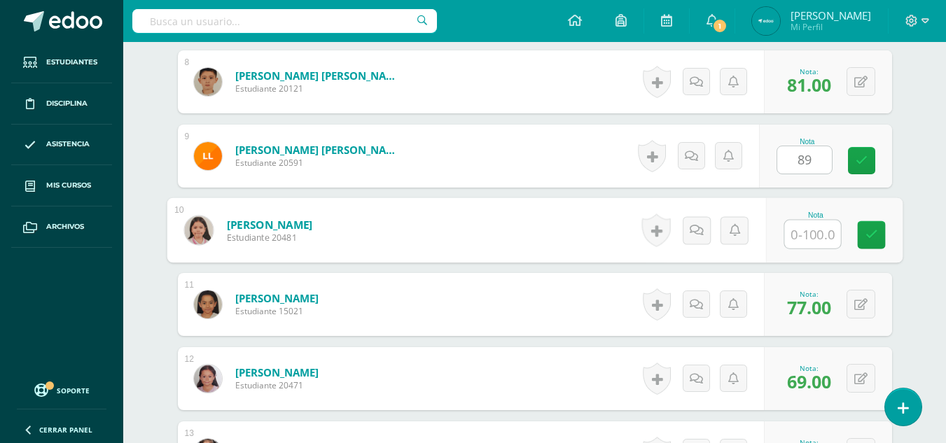
click at [803, 230] on input "text" at bounding box center [812, 234] width 56 height 28
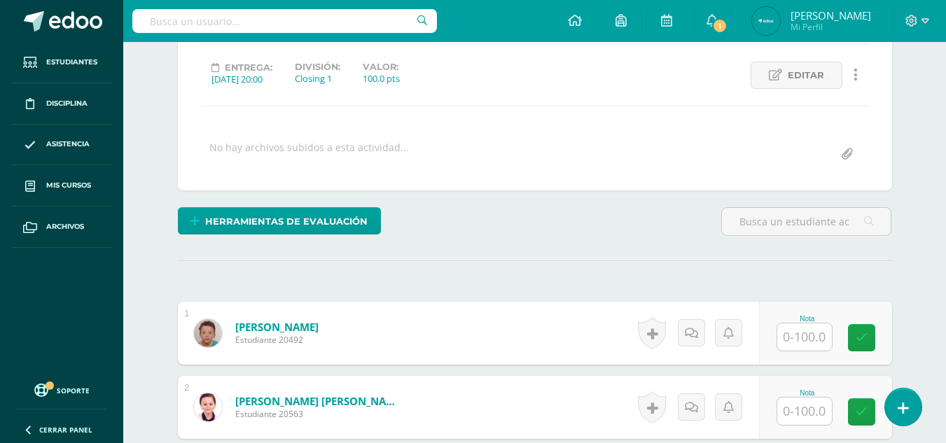
scroll to position [184, 0]
type input "92"
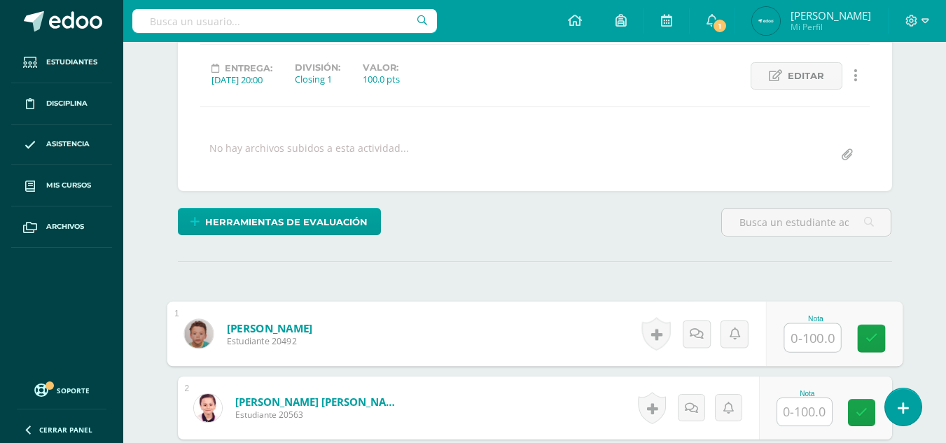
click at [801, 349] on input "text" at bounding box center [812, 338] width 56 height 28
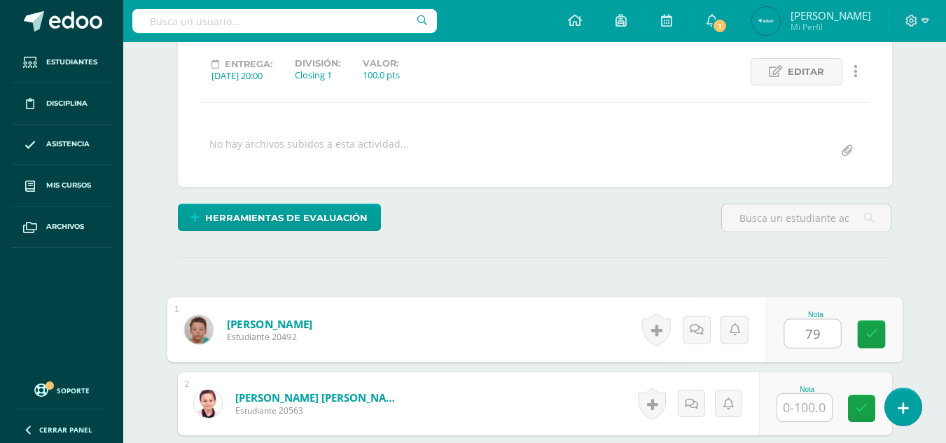
type input "79"
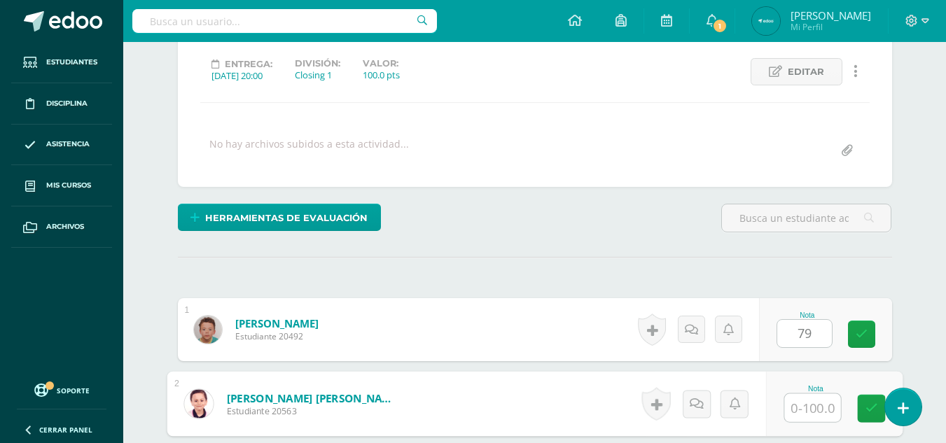
click at [810, 399] on input "text" at bounding box center [812, 408] width 56 height 28
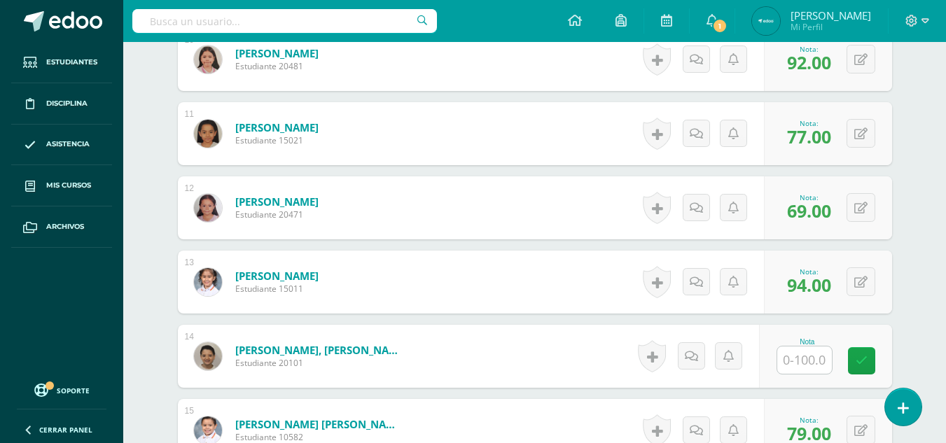
scroll to position [1127, 0]
type input "72"
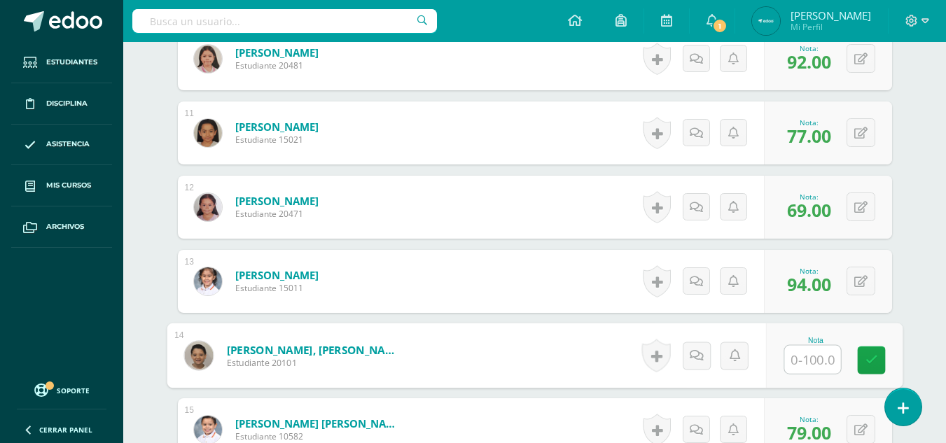
drag, startPoint x: 808, startPoint y: 401, endPoint x: 815, endPoint y: 360, distance: 41.1
click at [815, 360] on input "text" at bounding box center [812, 360] width 56 height 28
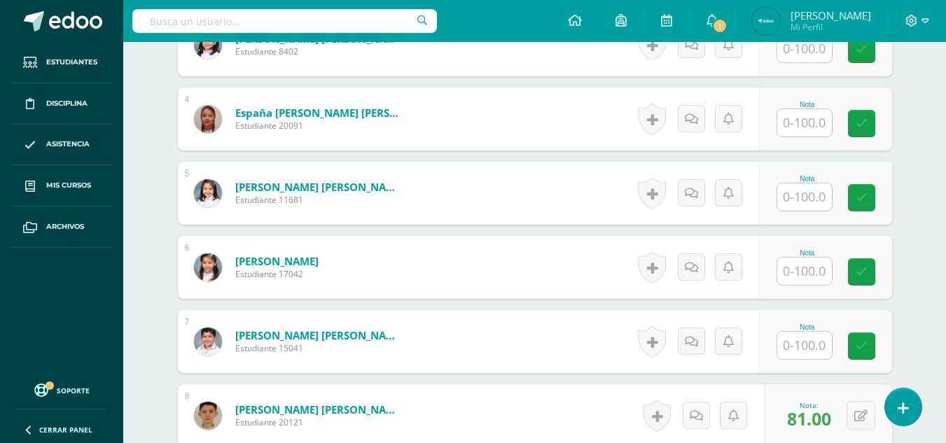
scroll to position [622, 0]
type input "70"
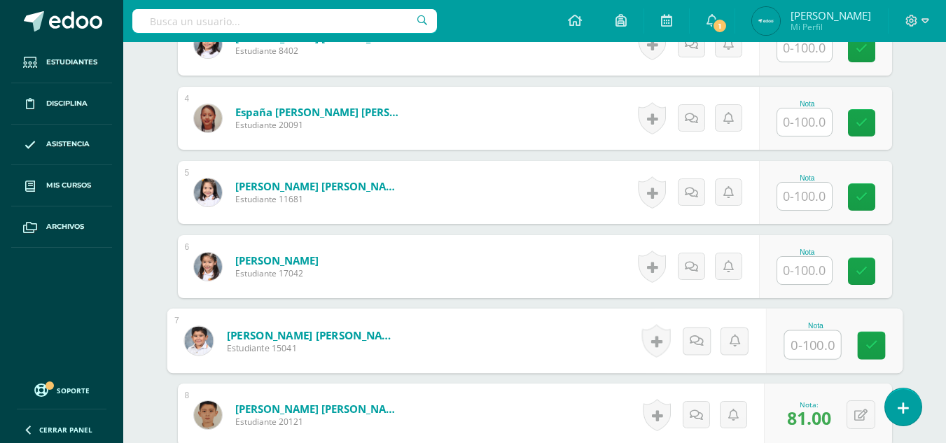
click at [807, 341] on input "text" at bounding box center [812, 345] width 56 height 28
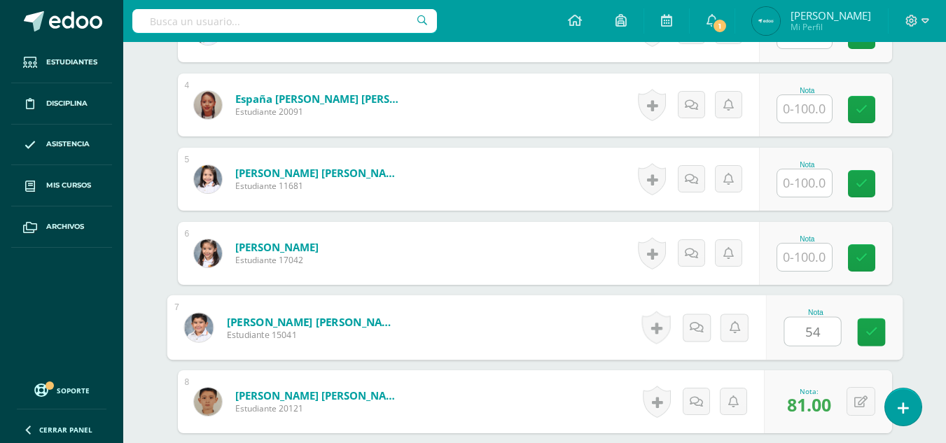
scroll to position [622, 0]
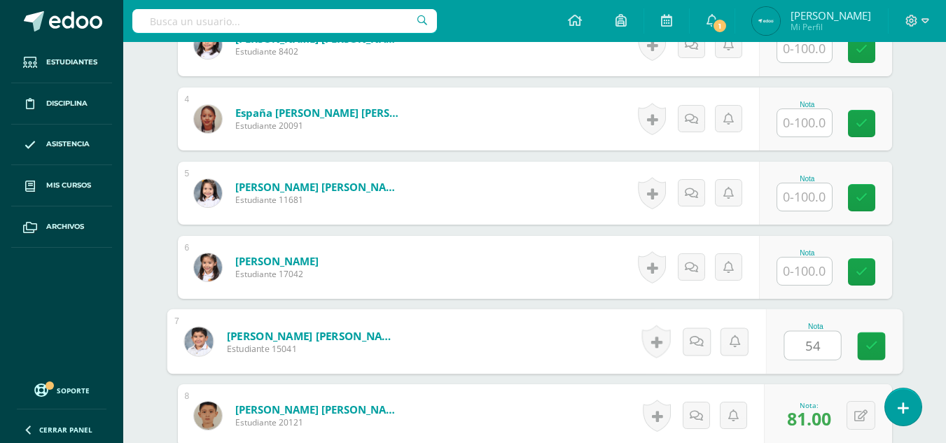
type input "54"
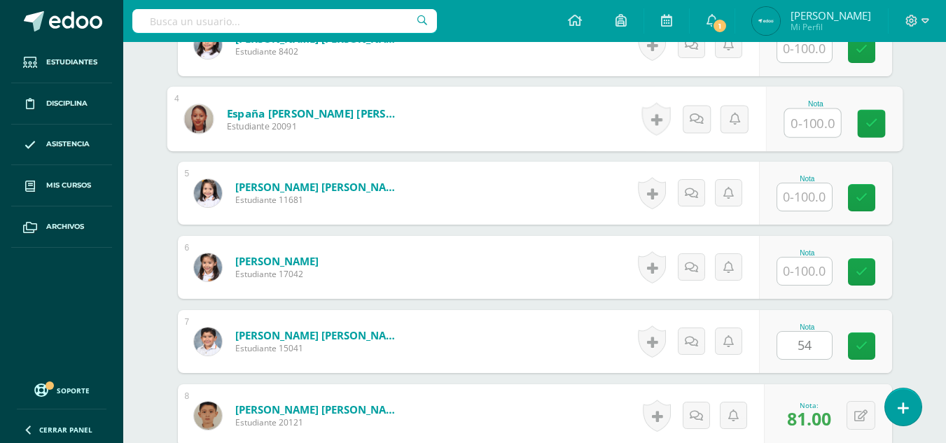
click at [806, 127] on input "text" at bounding box center [812, 123] width 56 height 28
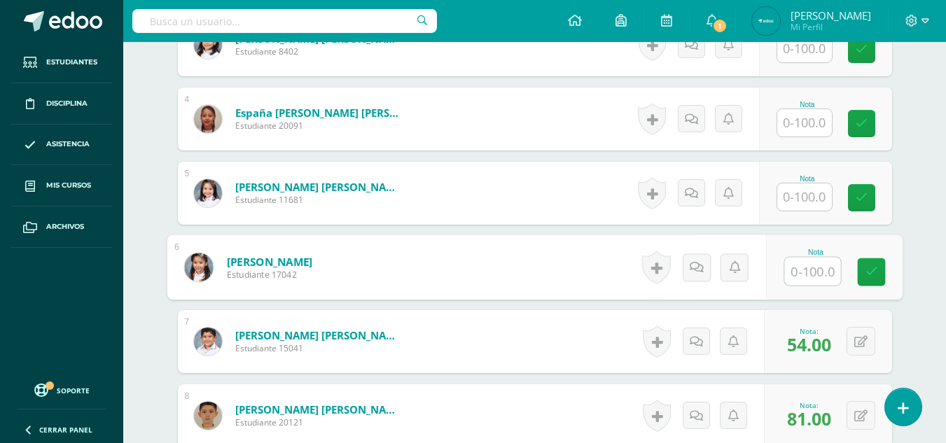
click at [800, 279] on input "text" at bounding box center [812, 272] width 56 height 28
type input "6"
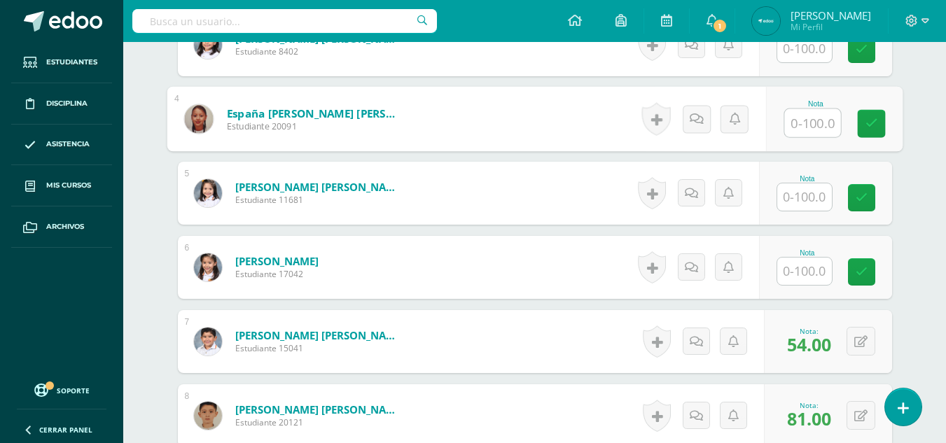
click at [820, 121] on input "text" at bounding box center [812, 123] width 56 height 28
type input "61"
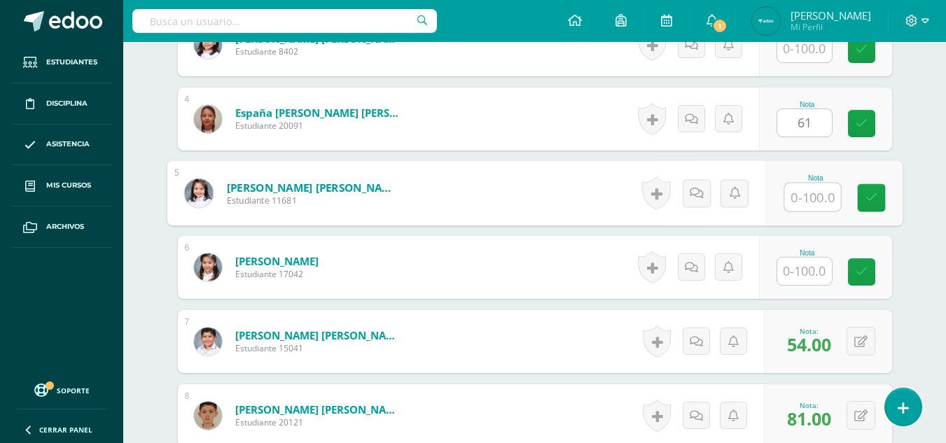
click at [789, 202] on input "text" at bounding box center [812, 197] width 56 height 28
type input "79"
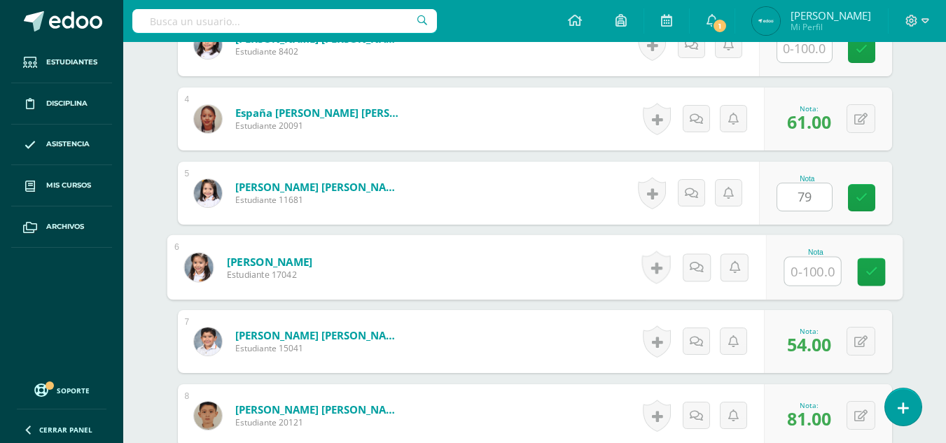
click at [794, 265] on input "text" at bounding box center [812, 272] width 56 height 28
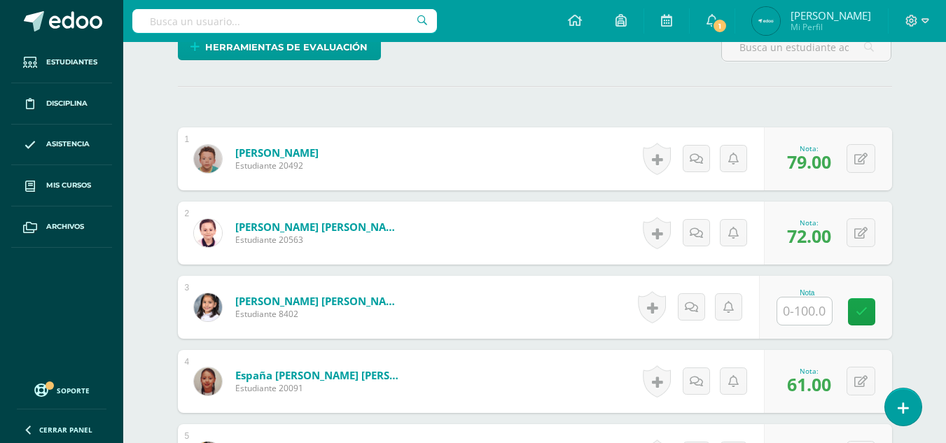
scroll to position [456, 0]
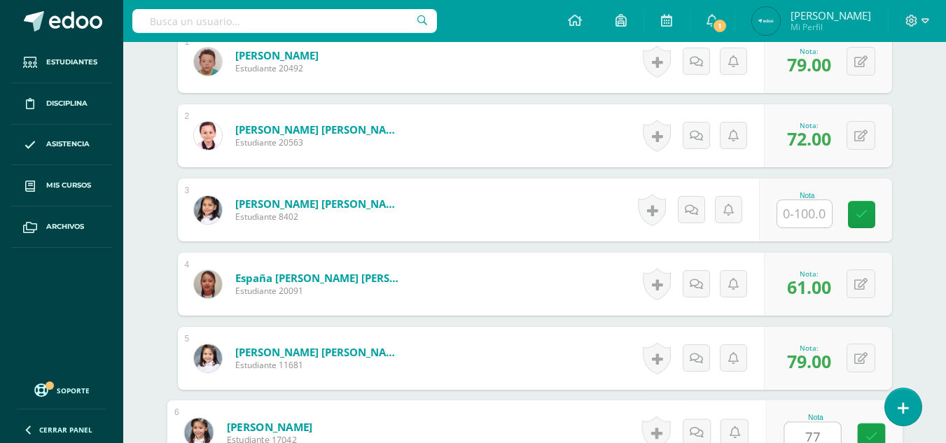
type input "77"
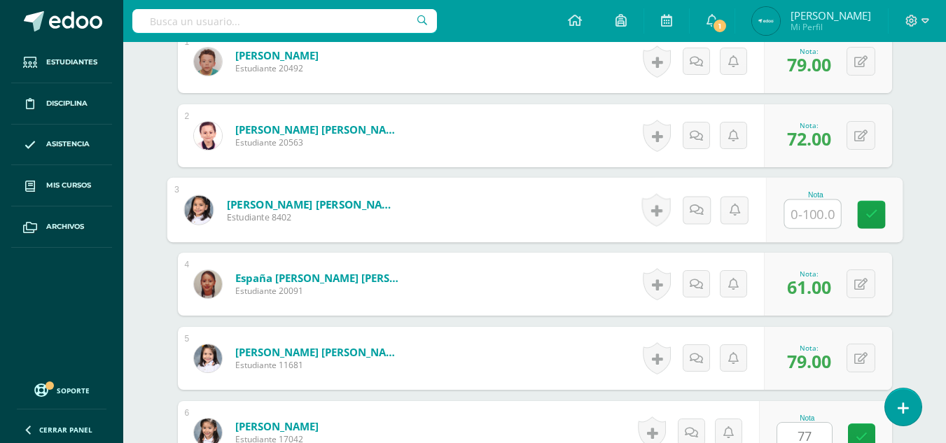
click at [818, 205] on input "text" at bounding box center [812, 214] width 56 height 28
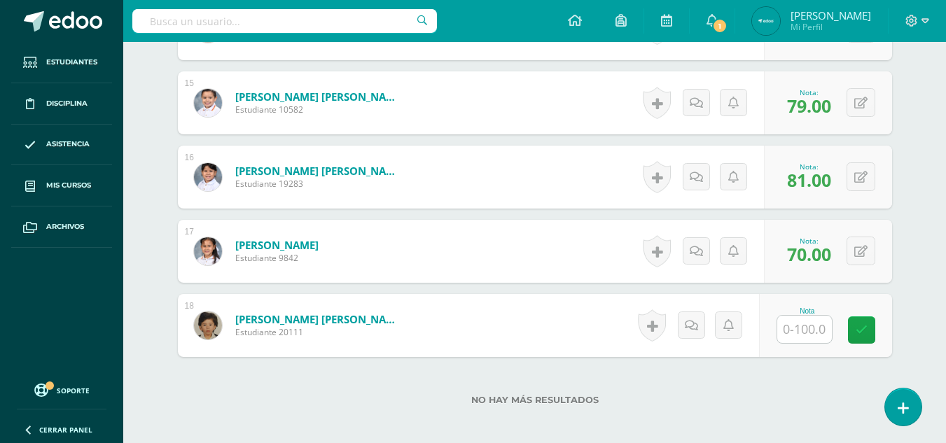
scroll to position [1528, 0]
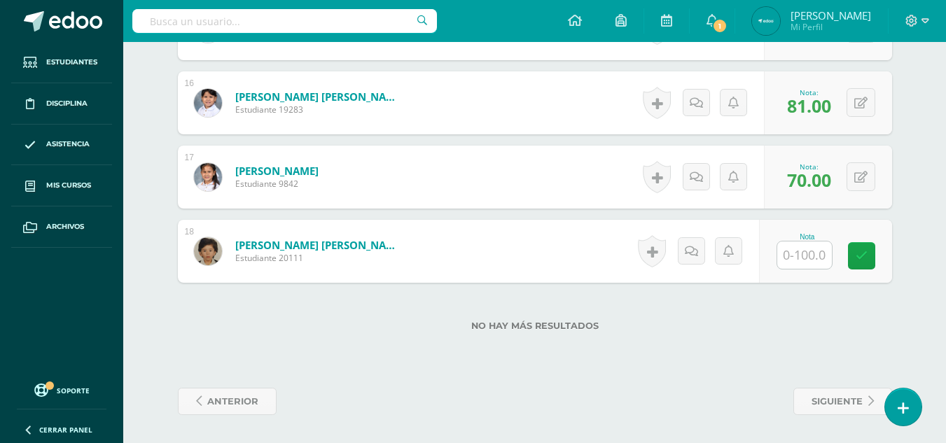
type input "82"
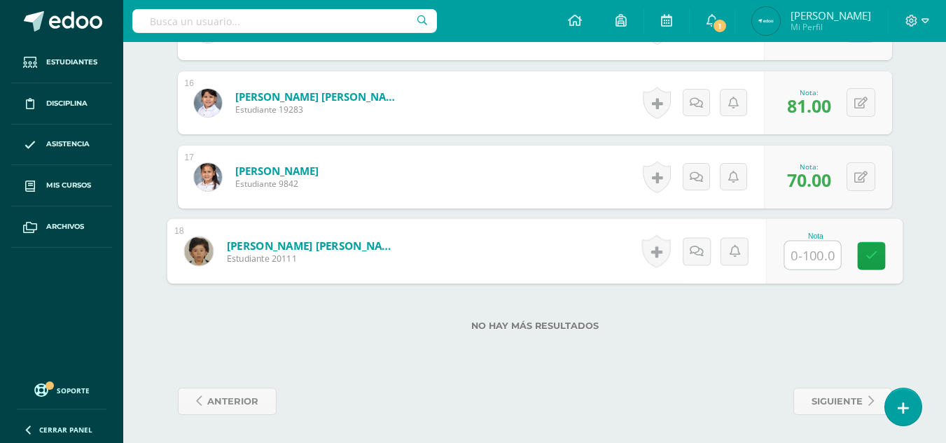
click at [809, 244] on input "text" at bounding box center [812, 255] width 56 height 28
type input "59"
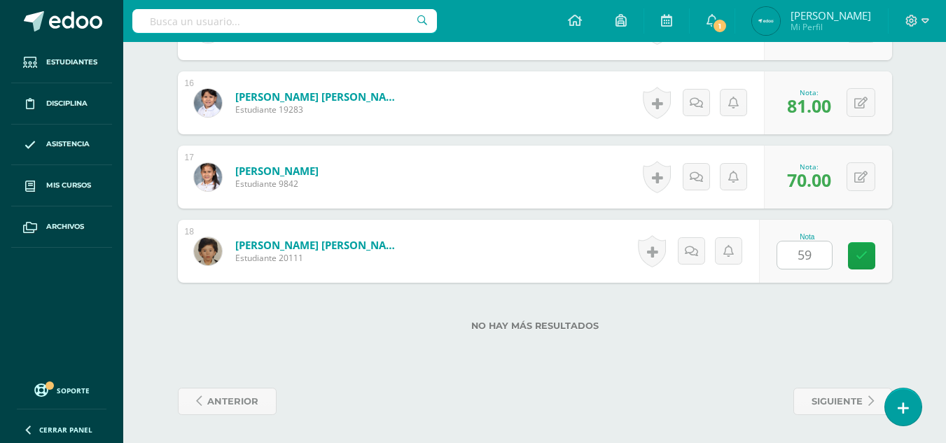
click at [761, 328] on label "No hay más resultados" at bounding box center [535, 326] width 714 height 10
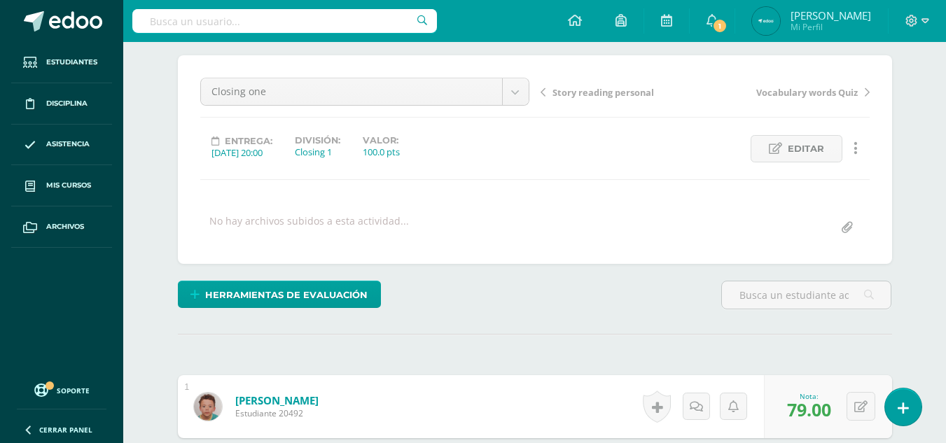
scroll to position [111, 0]
click at [643, 255] on div "Closing one Long Vowel E Phonics Page 217 Story reading personal Closing one Vo…" at bounding box center [535, 160] width 714 height 209
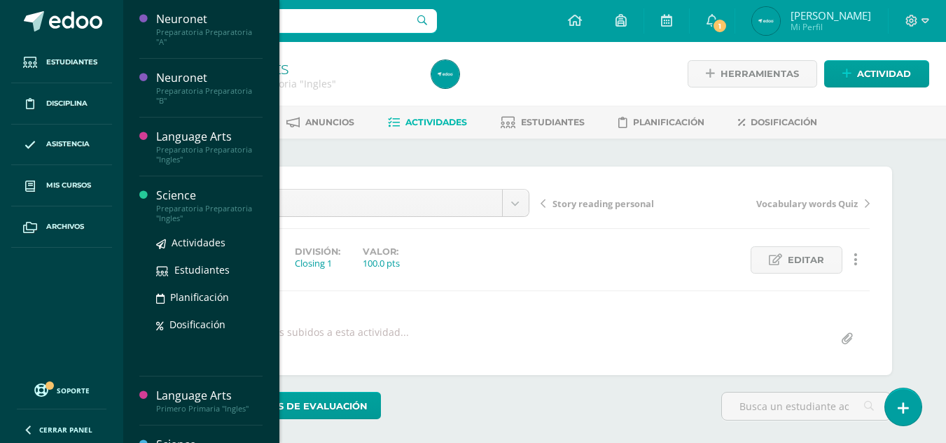
click at [175, 205] on div "Preparatoria Preparatoria "Ingles"" at bounding box center [209, 214] width 106 height 20
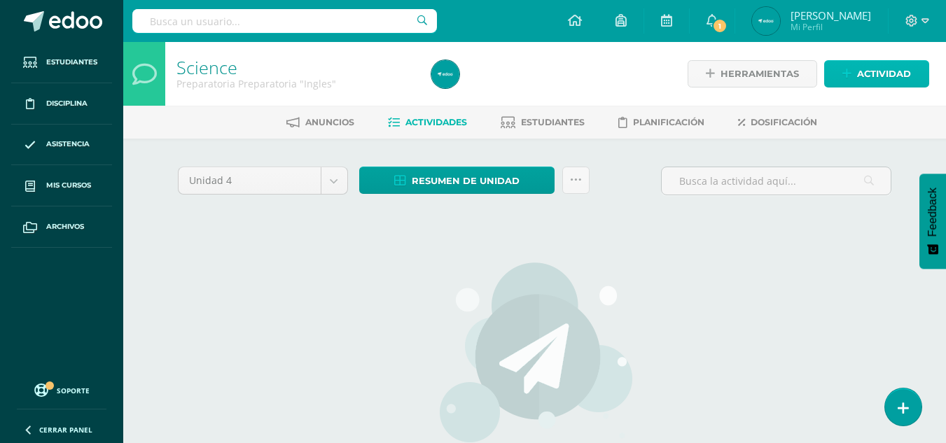
click at [877, 68] on span "Actividad" at bounding box center [884, 74] width 54 height 26
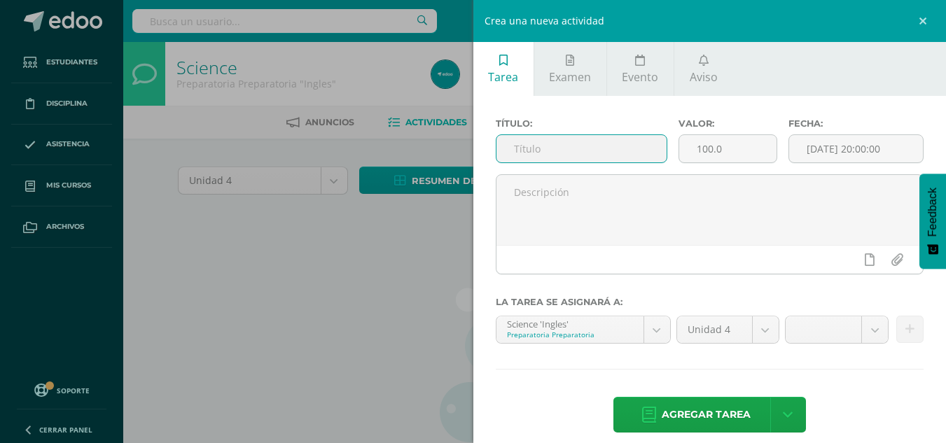
click at [550, 148] on input "text" at bounding box center [581, 148] width 170 height 27
type input "closing one"
click at [850, 151] on input "[DATE] 20:00:00" at bounding box center [856, 148] width 134 height 27
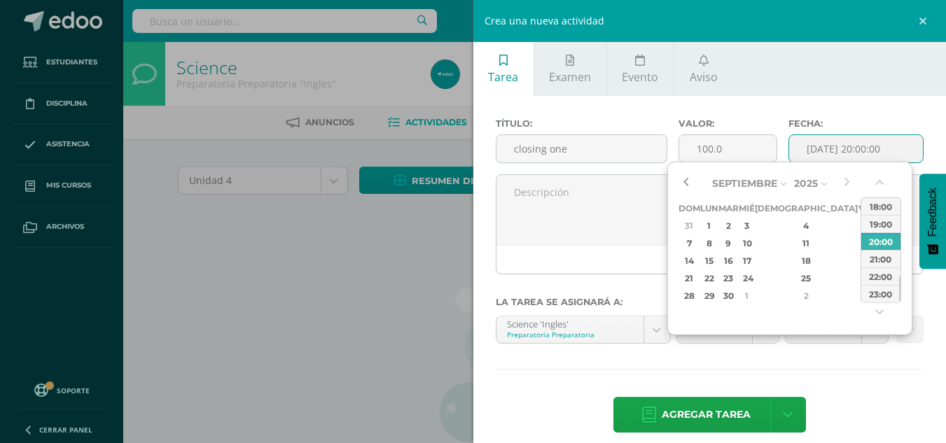
click at [689, 181] on button "button" at bounding box center [685, 183] width 14 height 21
click at [789, 240] on div "11" at bounding box center [806, 243] width 83 height 16
type input "[DATE] 20:00"
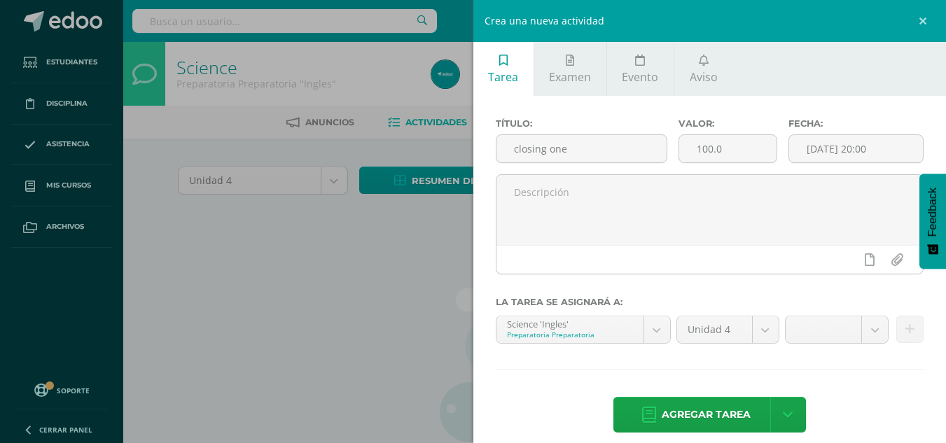
click at [755, 370] on hr at bounding box center [710, 369] width 428 height 1
click at [850, 328] on body "Estudiantes Disciplina Asistencia Mis cursos Archivos Soporte Ayuda Reportar un…" at bounding box center [473, 300] width 946 height 601
click at [853, 337] on body "Estudiantes Disciplina Asistencia Mis cursos Archivos Soporte Ayuda Reportar un…" at bounding box center [473, 300] width 946 height 601
click at [859, 337] on body "Estudiantes Disciplina Asistencia Mis cursos Archivos Soporte Ayuda Reportar un…" at bounding box center [473, 300] width 946 height 601
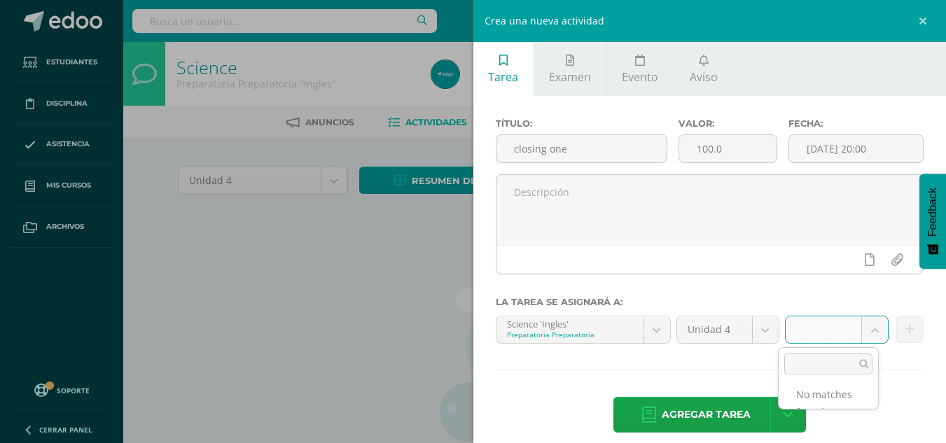
scroll to position [2, 0]
click at [810, 335] on body "Estudiantes Disciplina Asistencia Mis cursos Archivos Soporte Ayuda Reportar un…" at bounding box center [473, 300] width 946 height 601
click at [864, 332] on body "Estudiantes Disciplina Asistencia Mis cursos Archivos Soporte Ayuda Reportar un…" at bounding box center [473, 300] width 946 height 601
type input "clos"
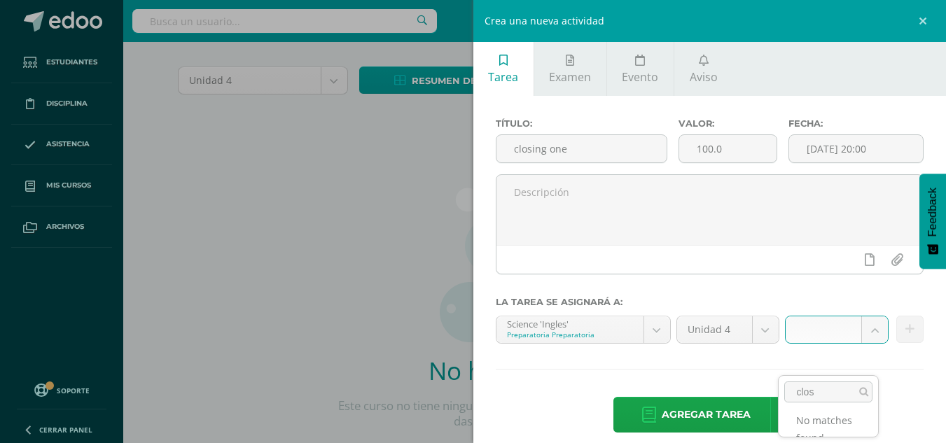
scroll to position [0, 0]
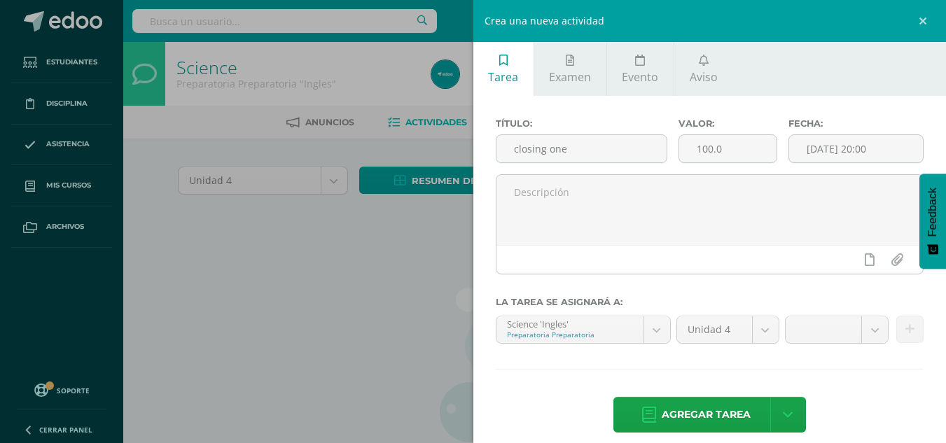
click at [929, 19] on body "Estudiantes Disciplina Asistencia Mis cursos Archivos Soporte Ayuda Reportar un…" at bounding box center [473, 300] width 946 height 601
click at [924, 22] on link at bounding box center [925, 21] width 42 height 42
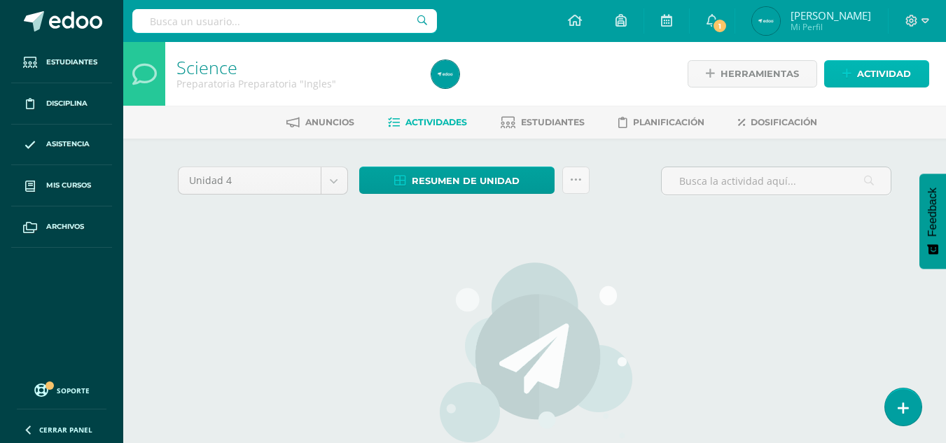
click at [872, 73] on span "Actividad" at bounding box center [884, 74] width 54 height 26
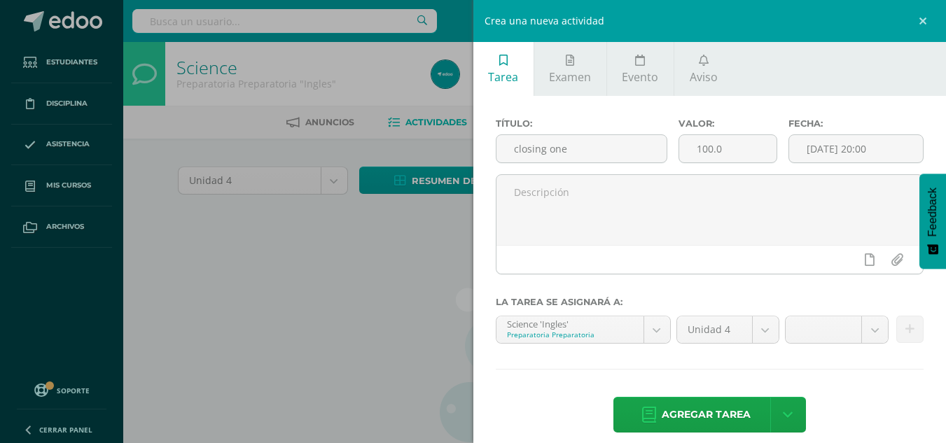
click at [412, 262] on div "Crea una nueva actividad Tarea Examen Evento Aviso Título: closing one Valor: 1…" at bounding box center [473, 221] width 946 height 443
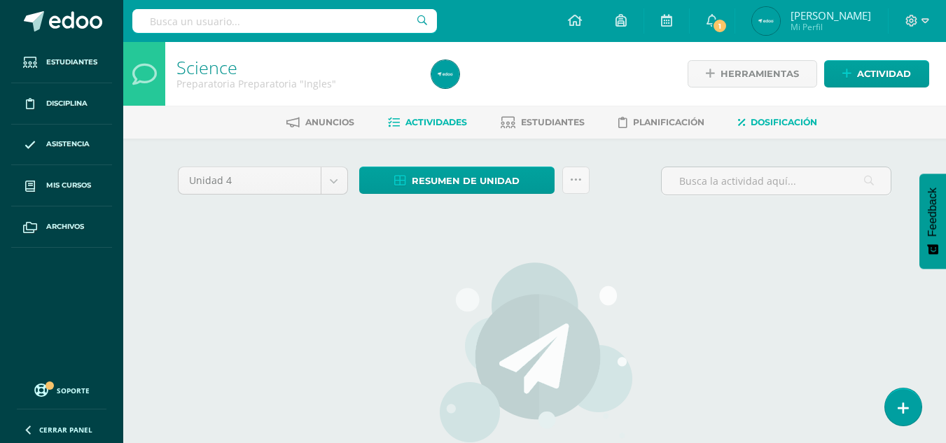
click at [761, 115] on link "Dosificación" at bounding box center [777, 122] width 79 height 22
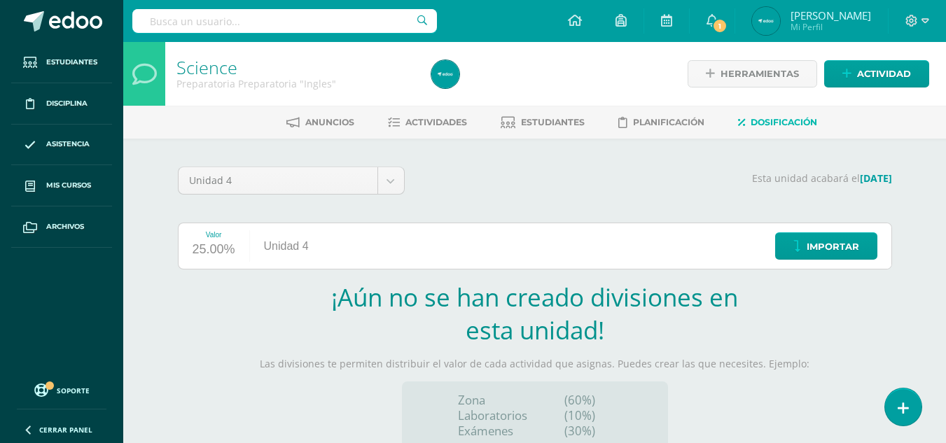
scroll to position [150, 0]
